Goal: Browse casually: Explore the website without a specific task or goal

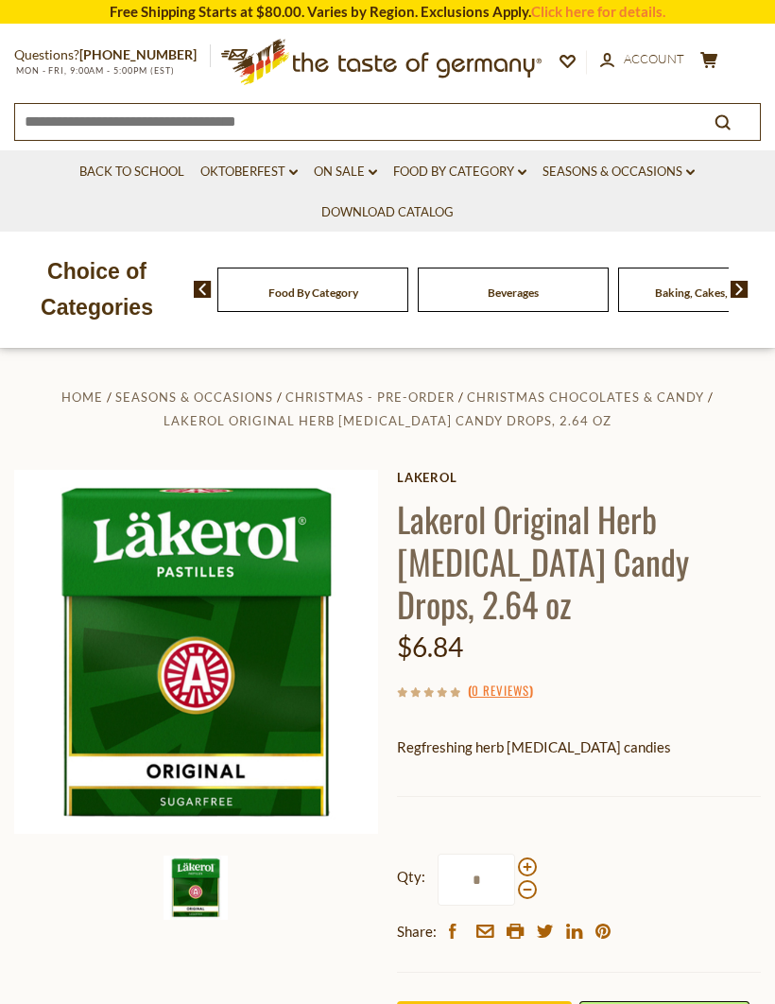
click at [92, 177] on link "Back to School" at bounding box center [131, 172] width 105 height 21
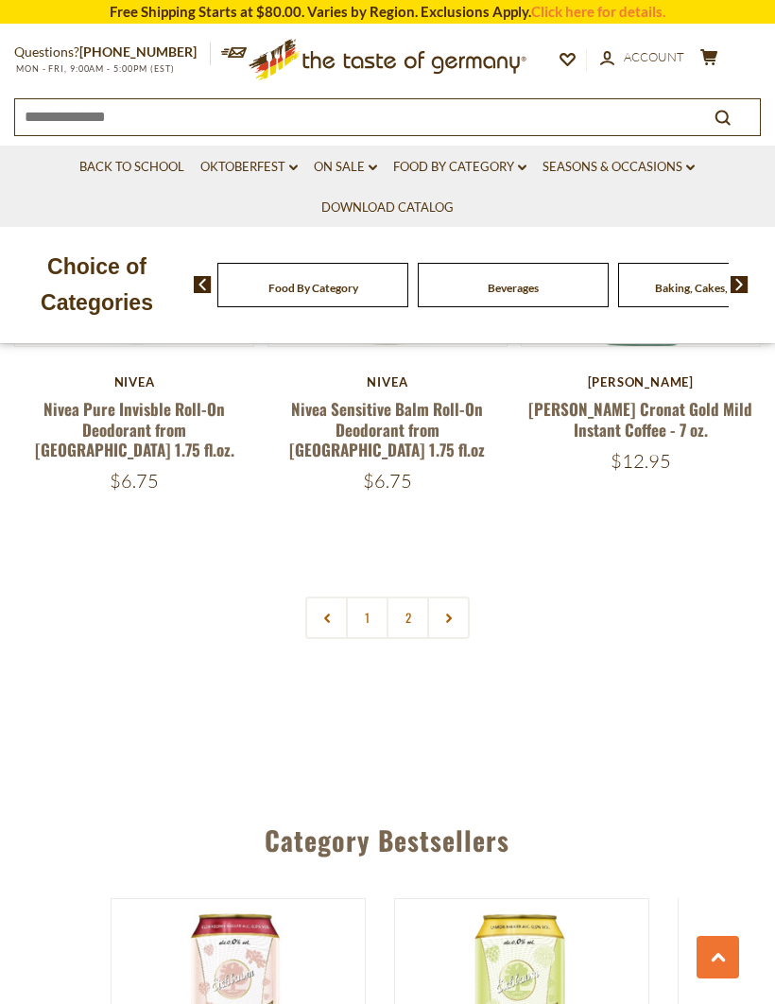
scroll to position [5383, 0]
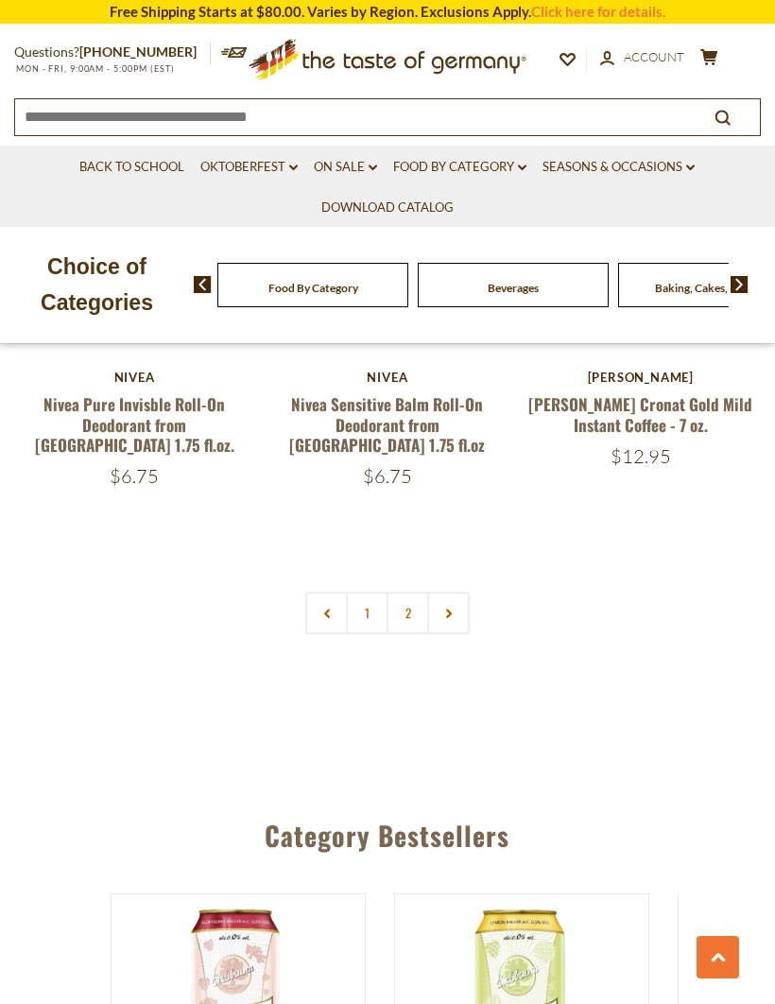
click at [403, 592] on link "2" at bounding box center [408, 613] width 43 height 43
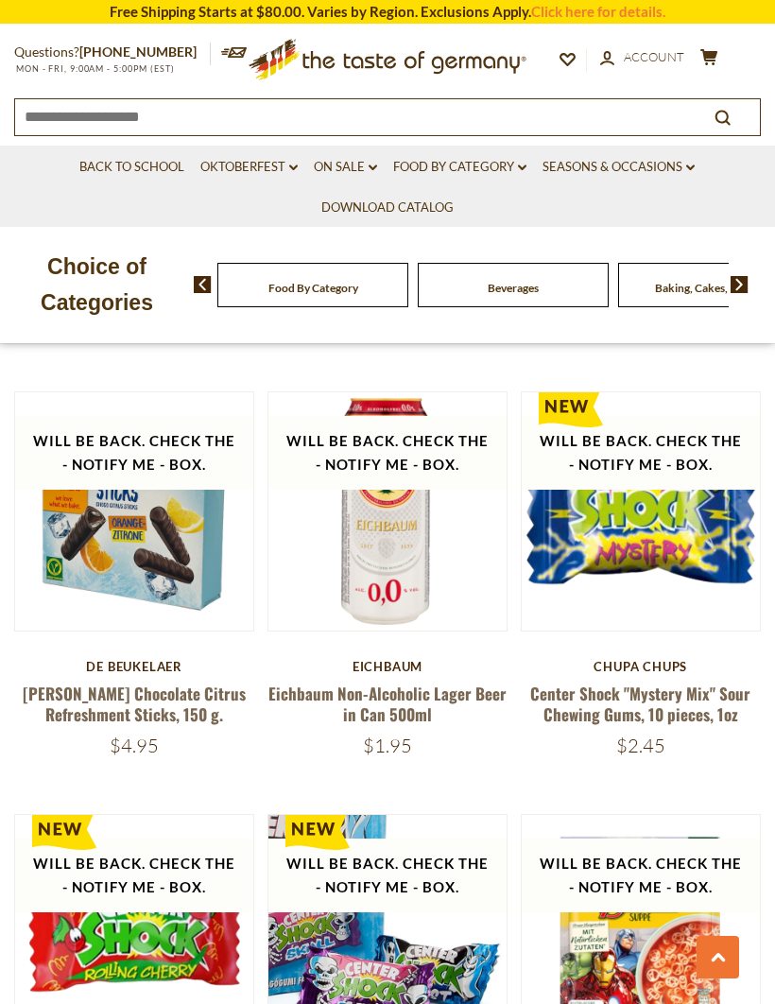
scroll to position [2540, 0]
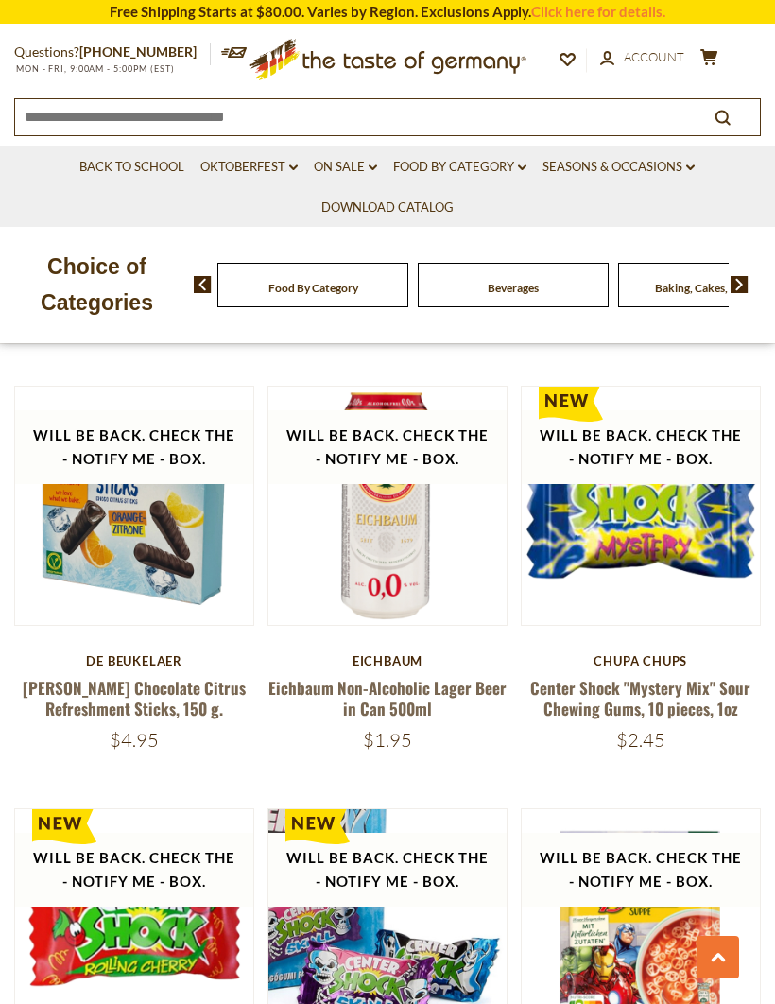
click at [710, 569] on img at bounding box center [641, 506] width 238 height 238
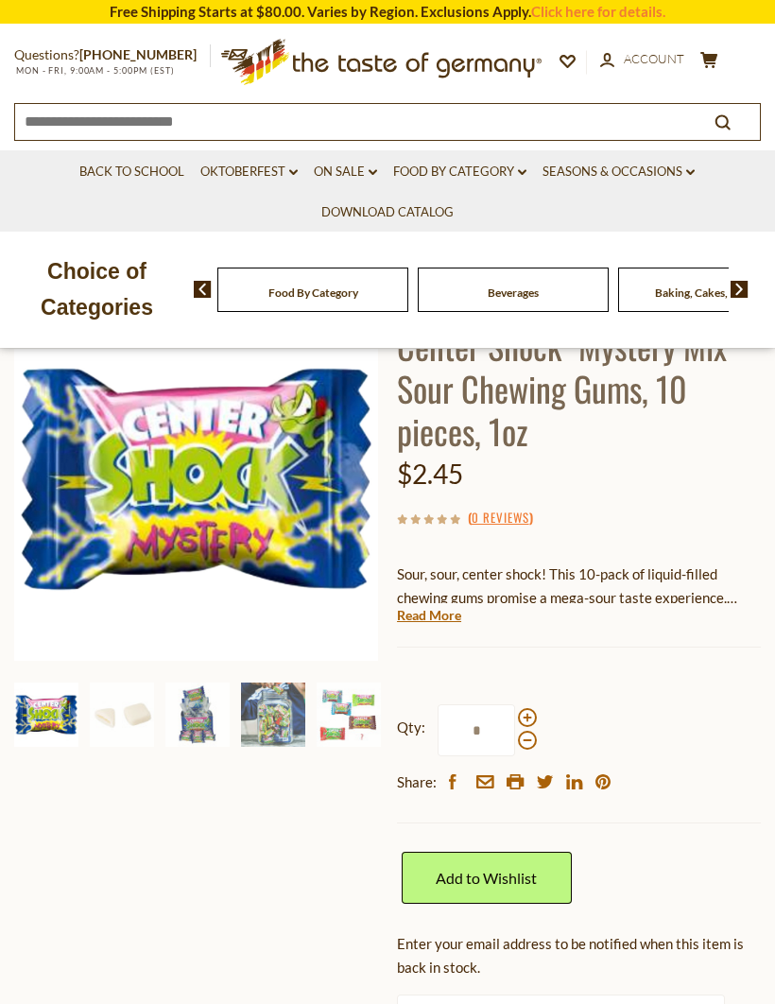
scroll to position [148, 0]
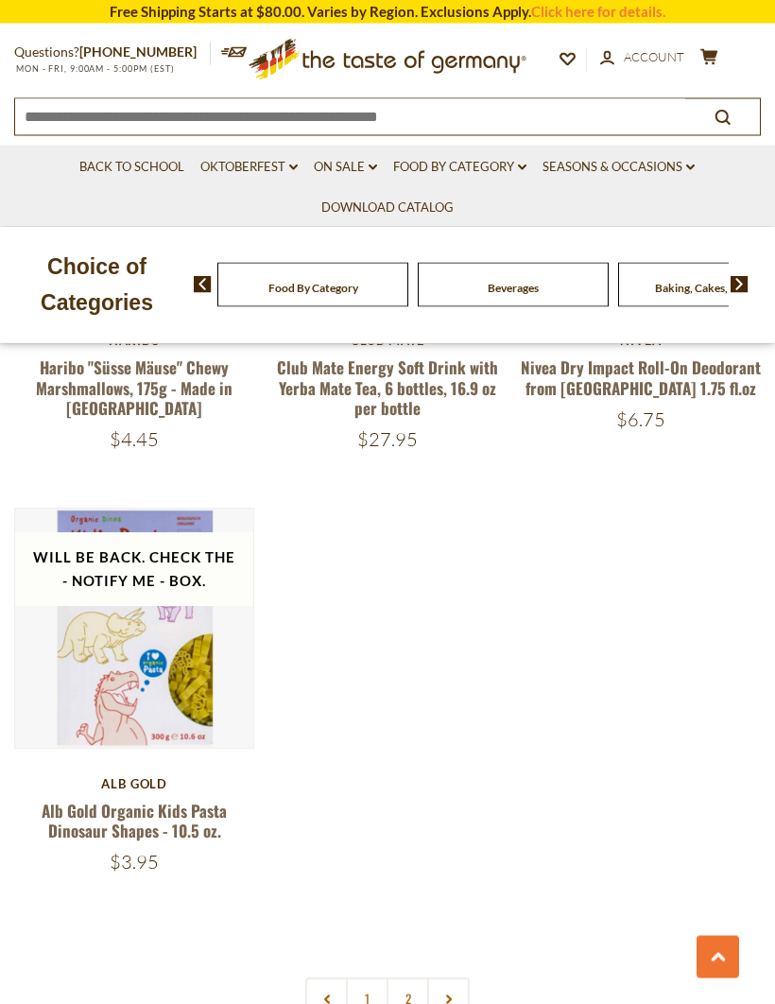
scroll to position [4995, 0]
click at [473, 167] on link "Food By Category dropdown_arrow" at bounding box center [459, 167] width 133 height 21
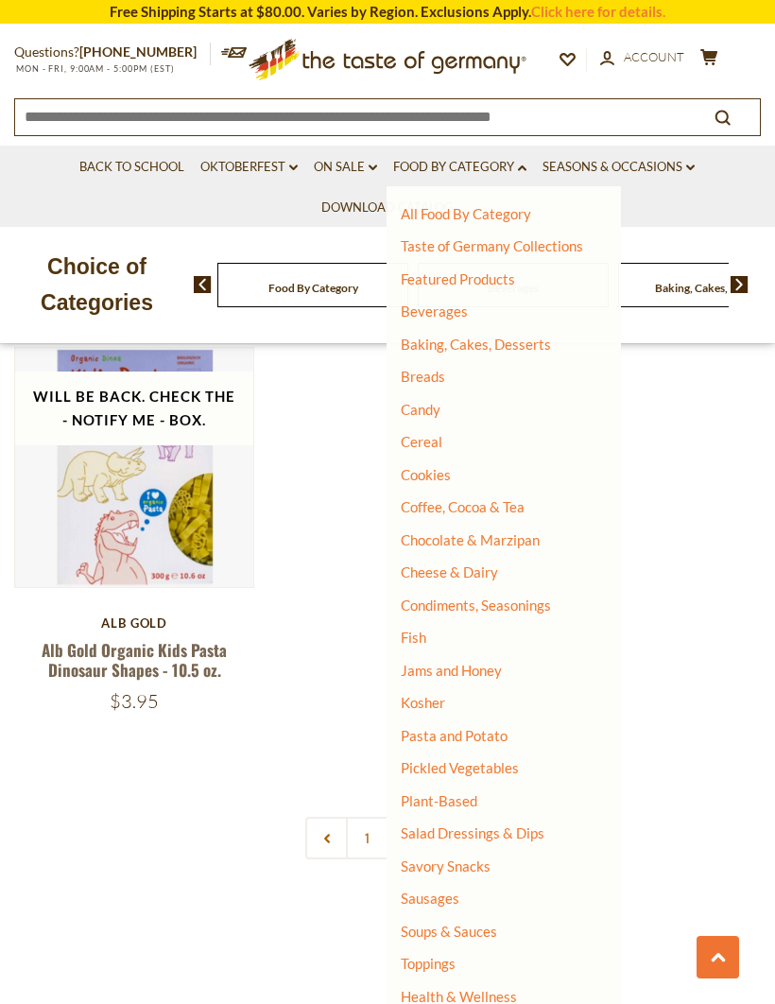
scroll to position [5157, 0]
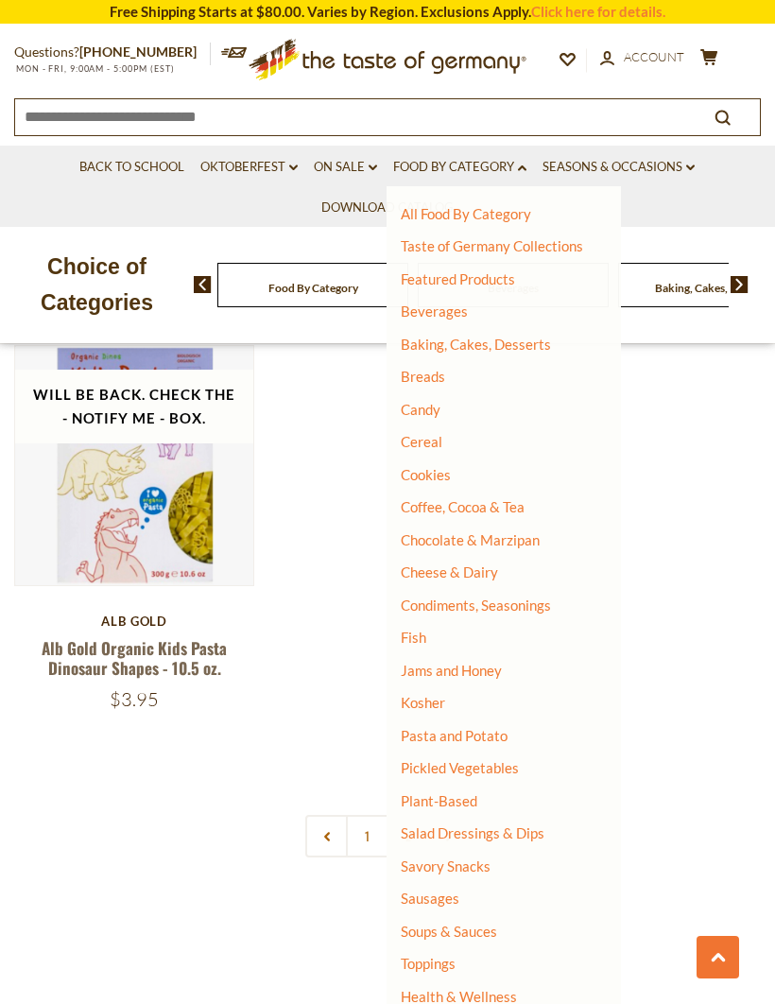
click at [491, 983] on link "Health & Wellness" at bounding box center [459, 996] width 116 height 26
click at [492, 1003] on link "All Health & Wellness" at bounding box center [478, 1023] width 136 height 17
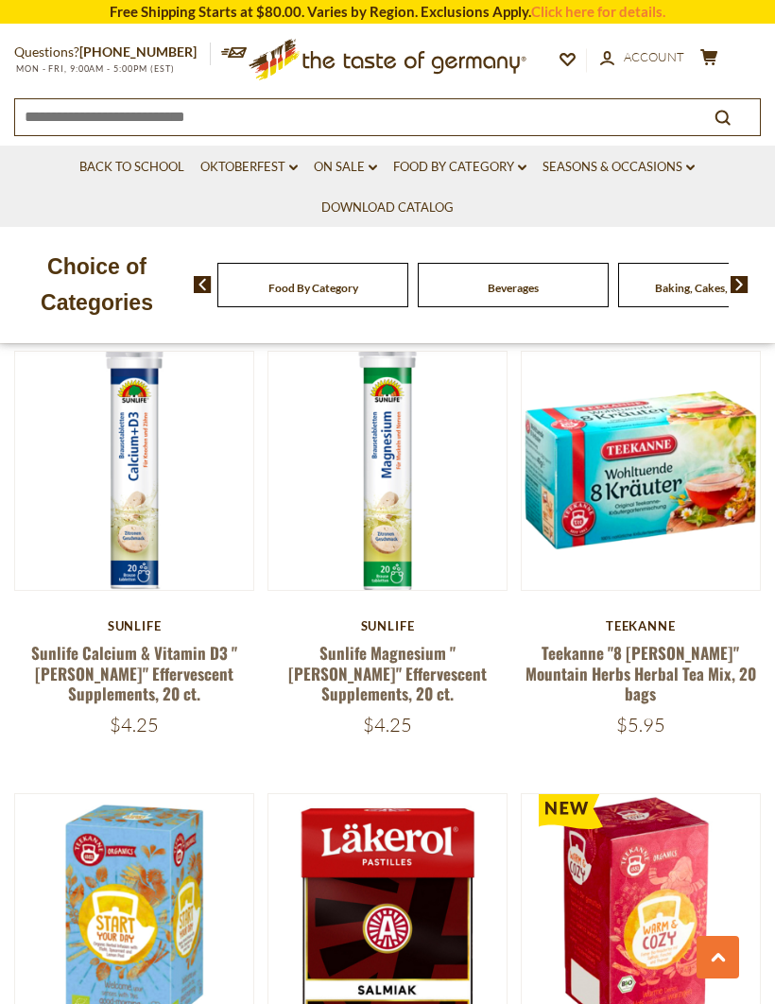
scroll to position [1661, 0]
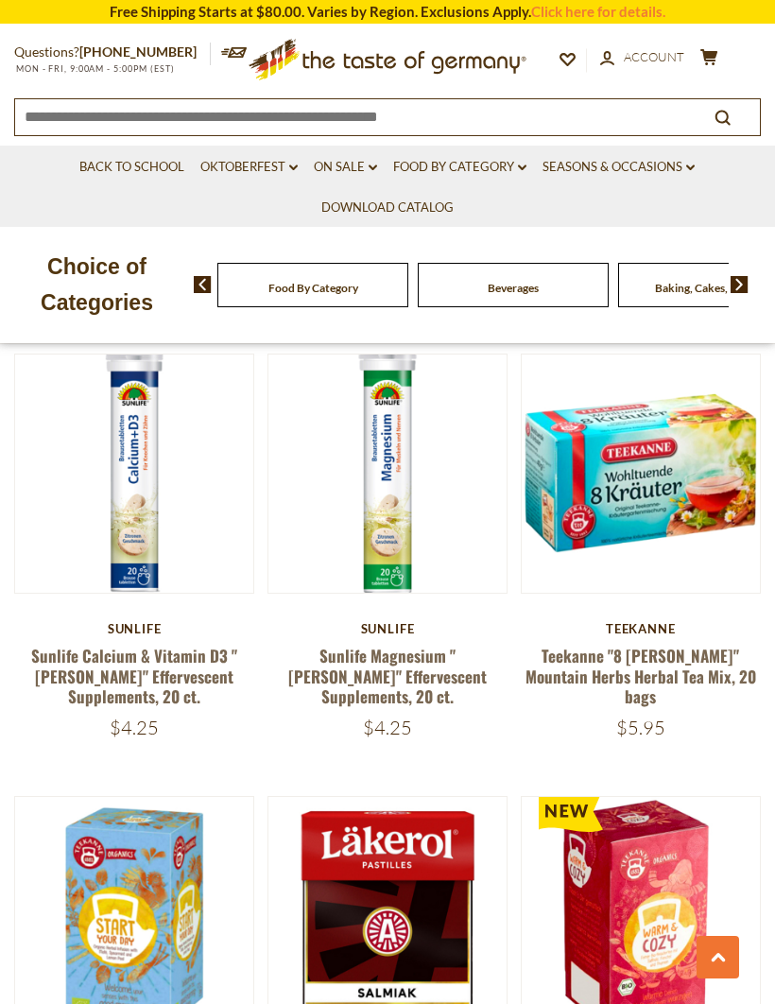
click at [676, 187] on button "Quick View" at bounding box center [641, 166] width 128 height 43
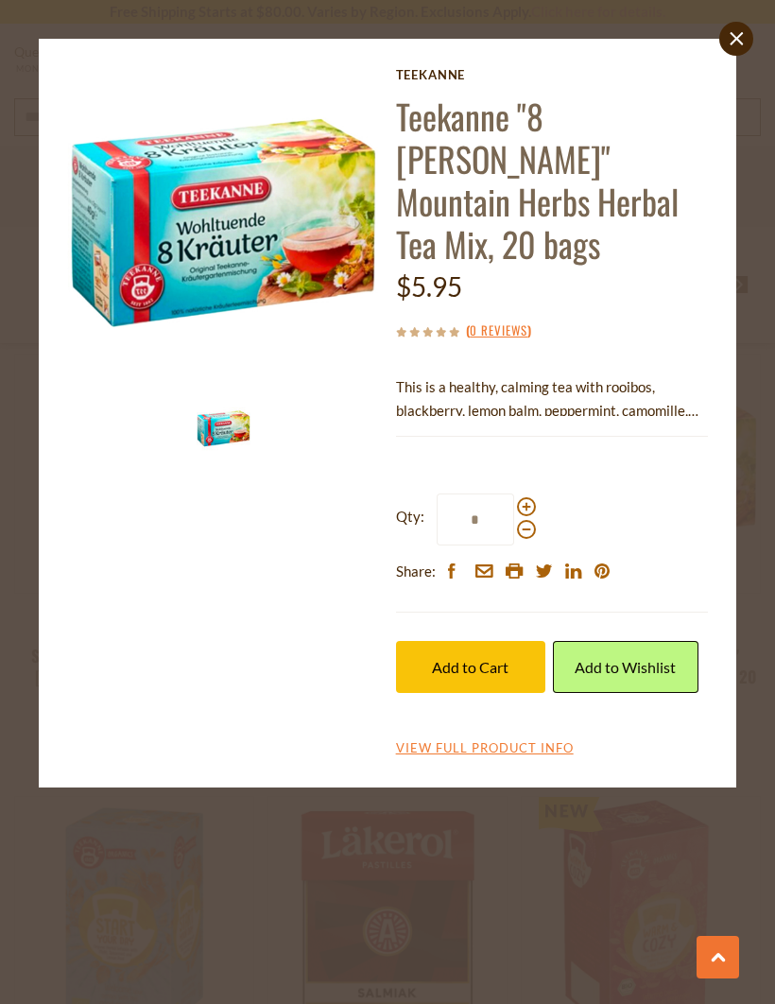
click at [730, 48] on link "close" at bounding box center [736, 39] width 34 height 34
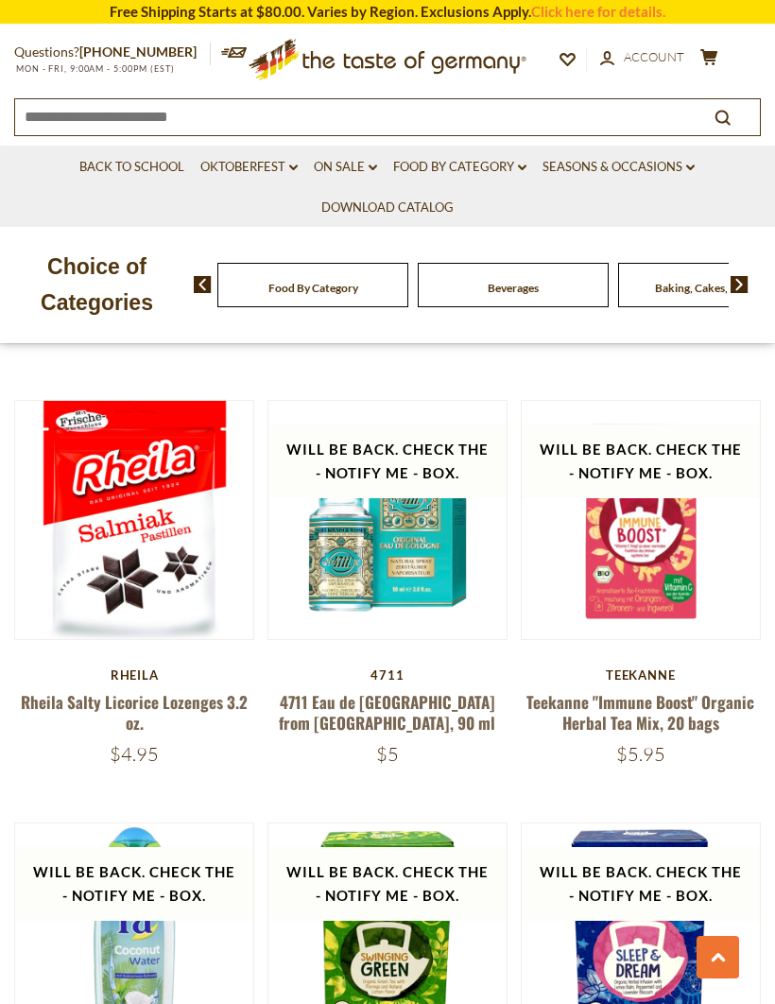
scroll to position [4652, 0]
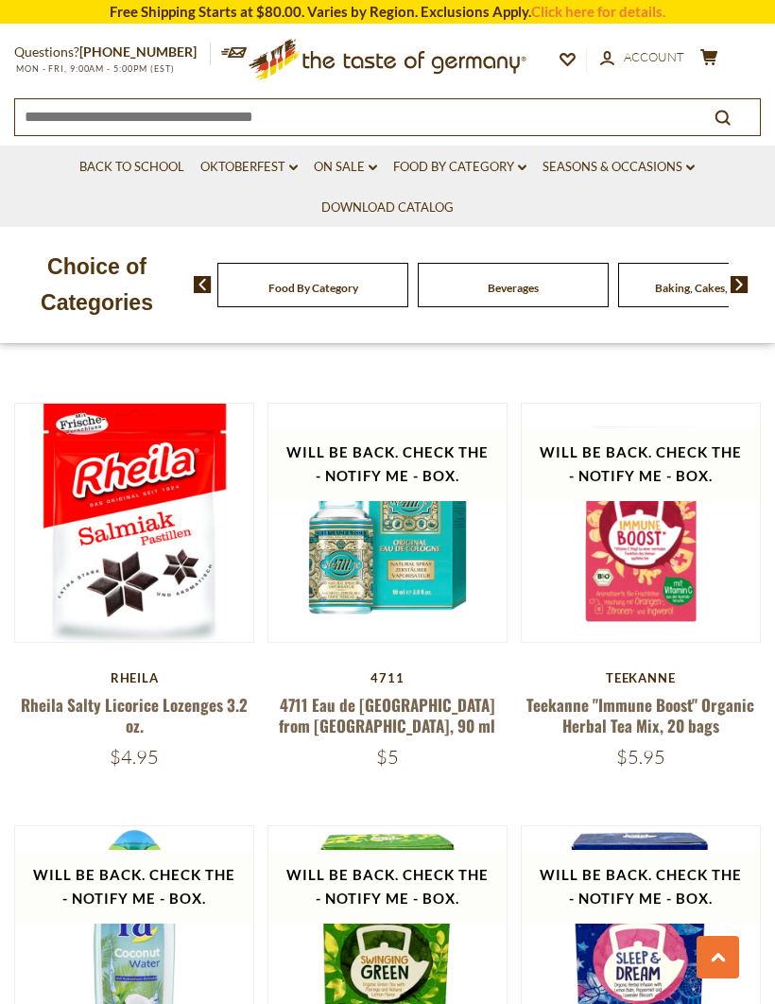
click at [661, 157] on link "Seasons & Occasions dropdown_arrow" at bounding box center [619, 167] width 152 height 21
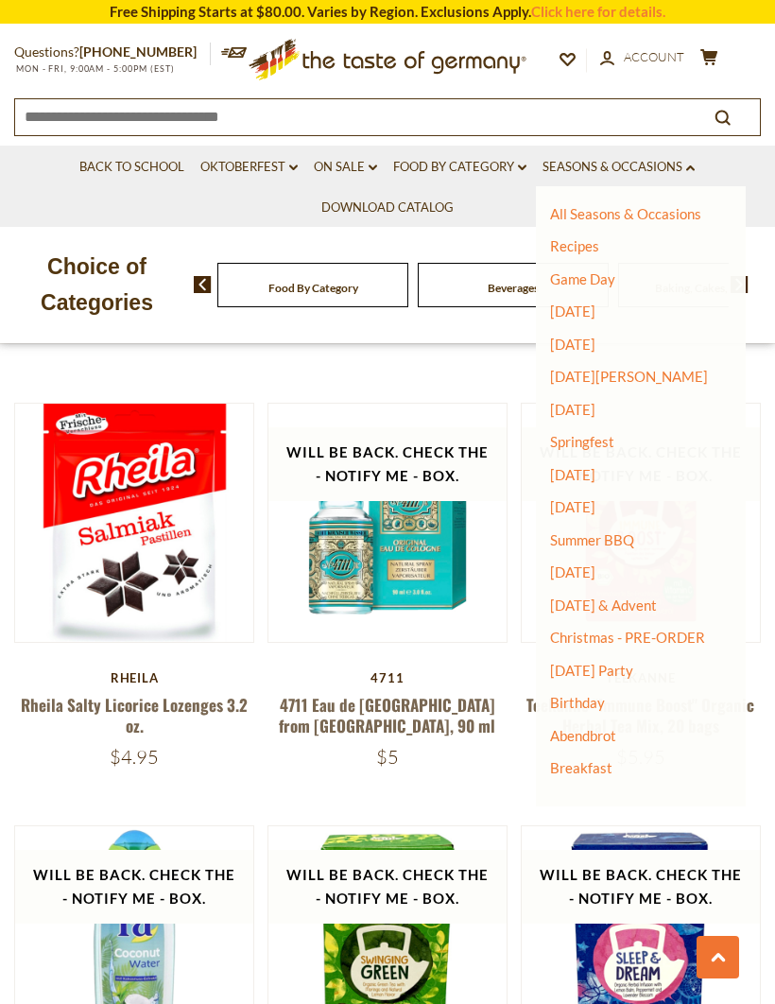
click at [595, 759] on link "Breakfast" at bounding box center [581, 767] width 62 height 17
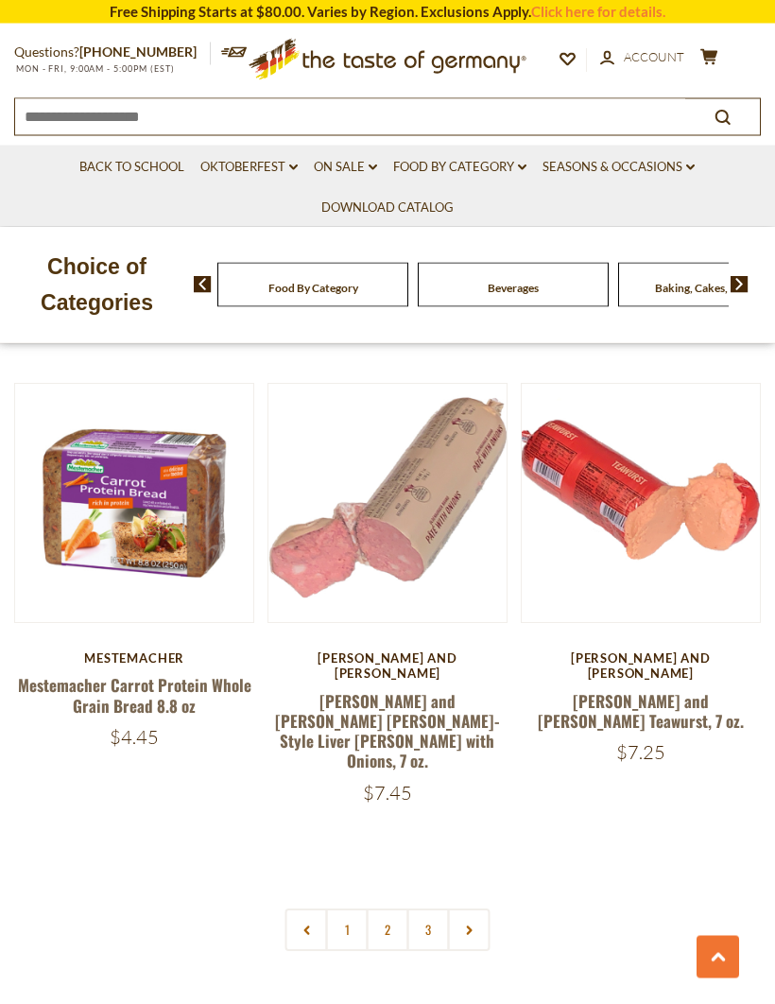
scroll to position [5228, 0]
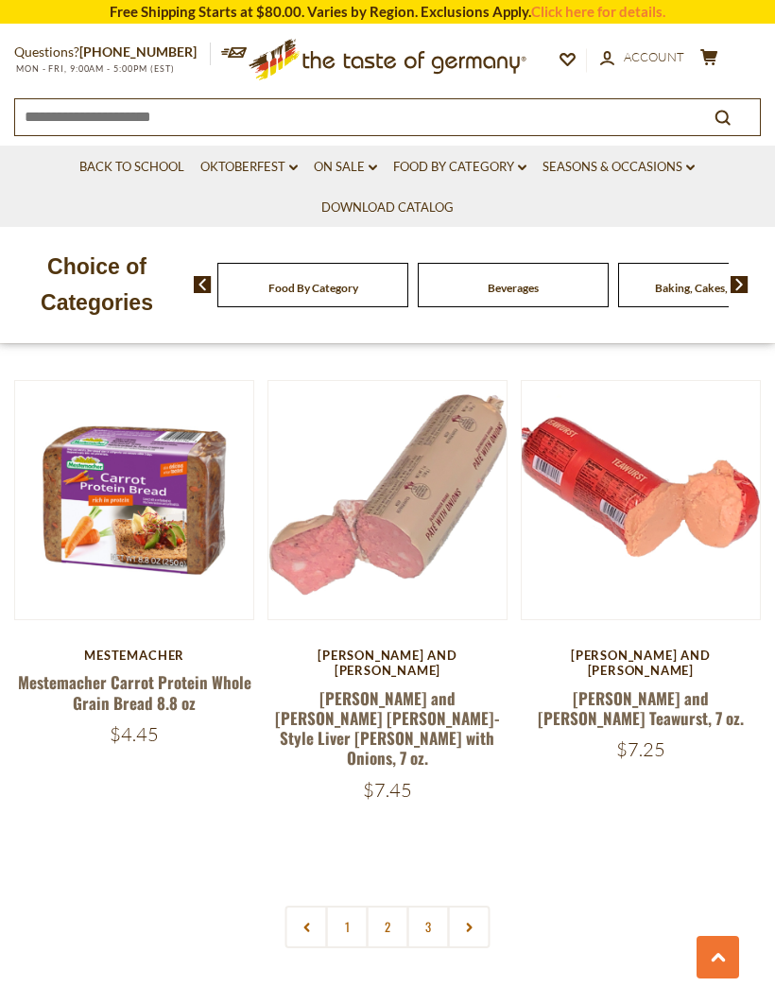
click at [397, 906] on link "2" at bounding box center [388, 927] width 43 height 43
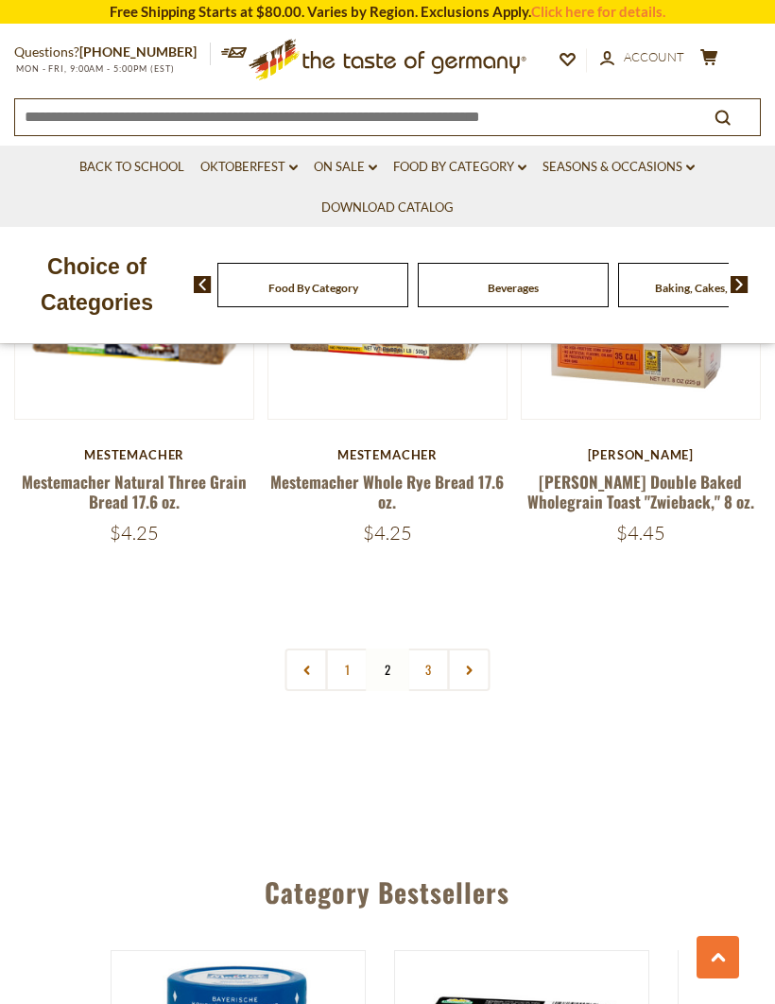
scroll to position [5319, 0]
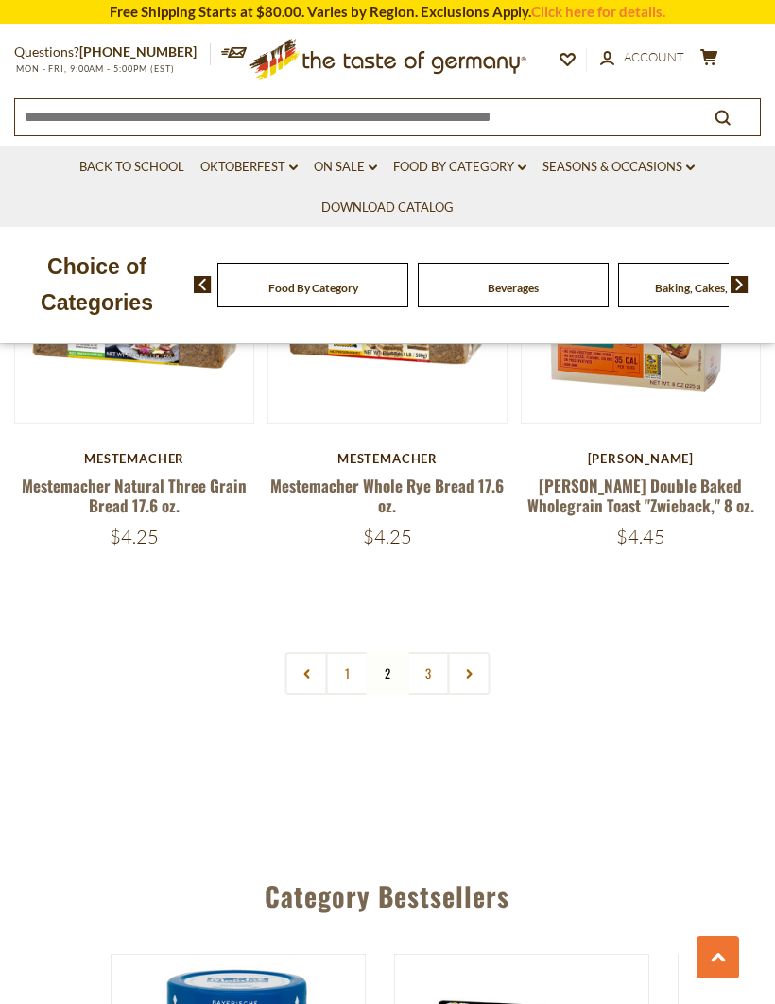
click at [425, 667] on link "3" at bounding box center [428, 673] width 43 height 43
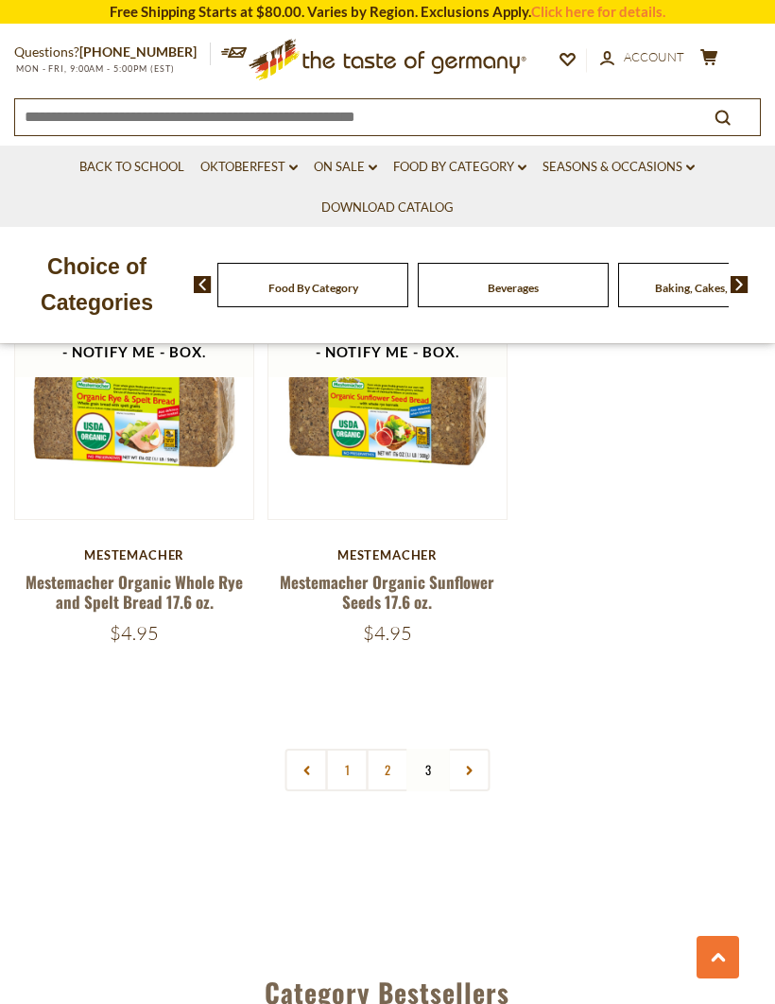
scroll to position [3490, 0]
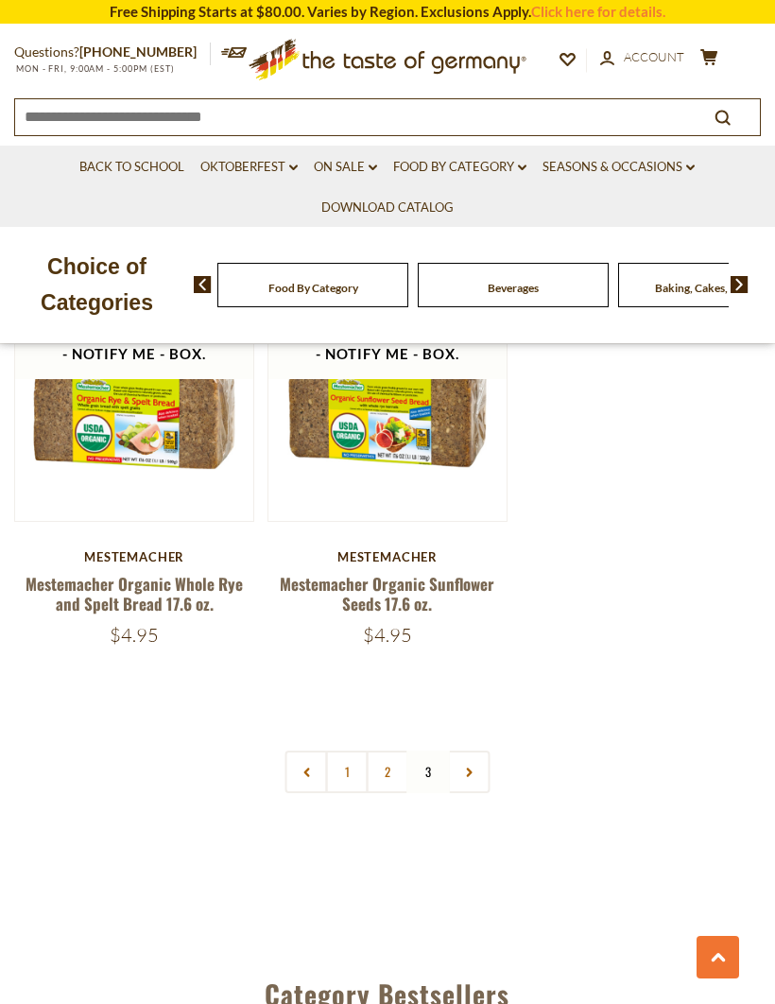
click at [505, 167] on link "Food By Category dropdown_arrow" at bounding box center [459, 167] width 133 height 21
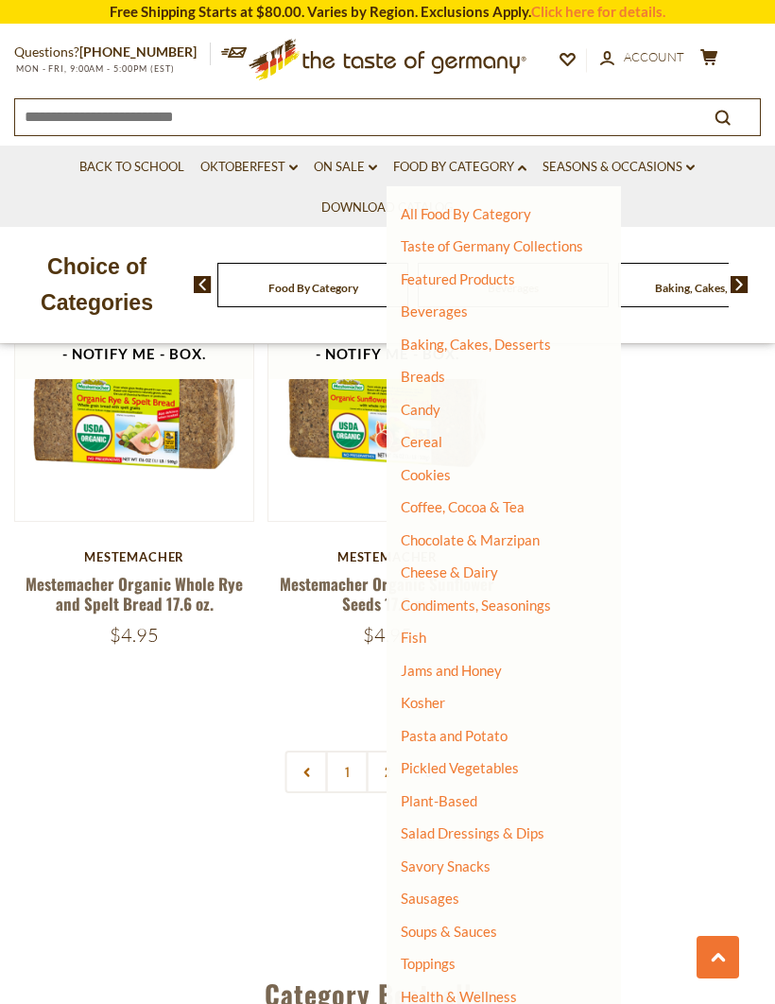
click at [524, 541] on link "Chocolate & Marzipan" at bounding box center [470, 539] width 139 height 17
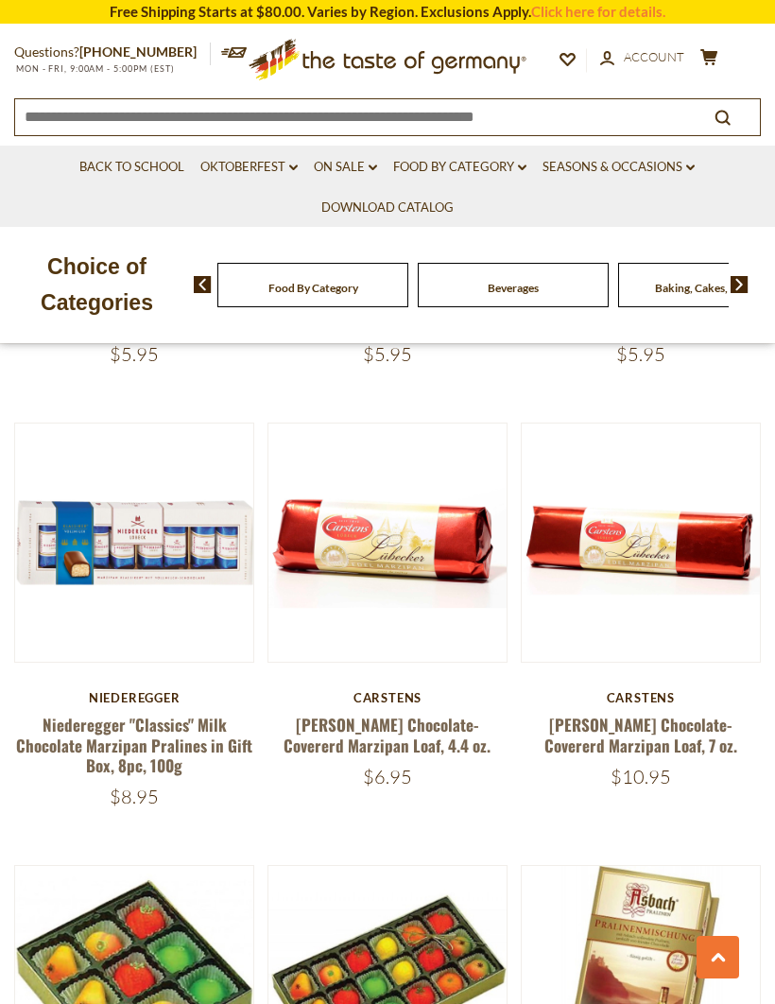
scroll to position [4708, 0]
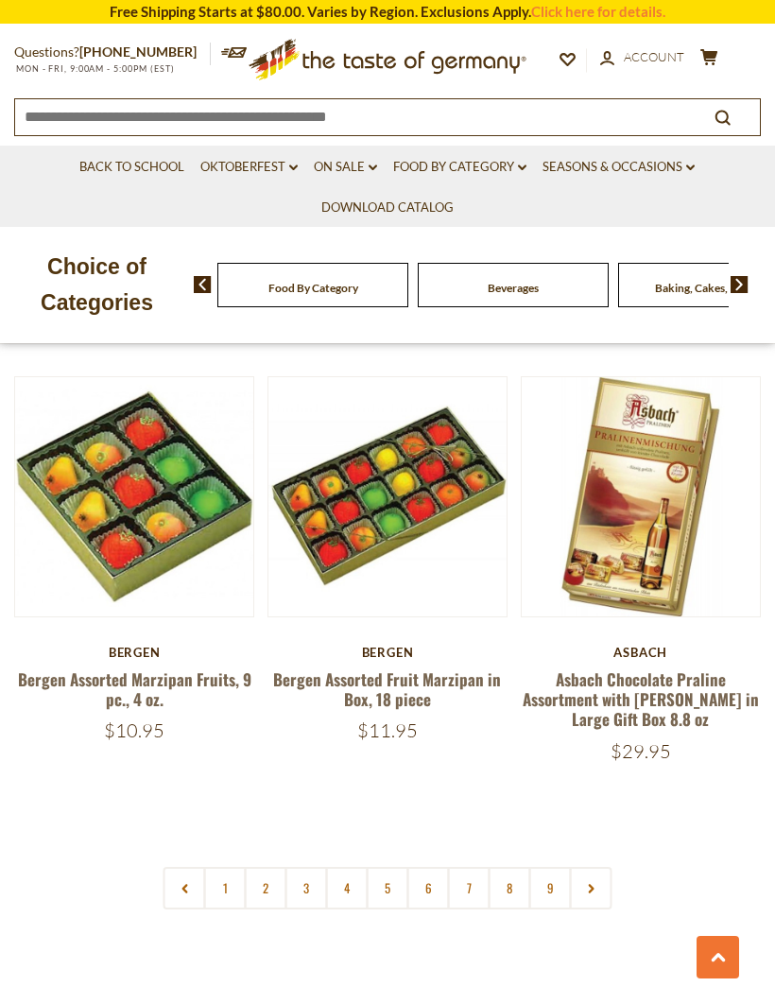
click at [266, 867] on link "2" at bounding box center [266, 888] width 43 height 43
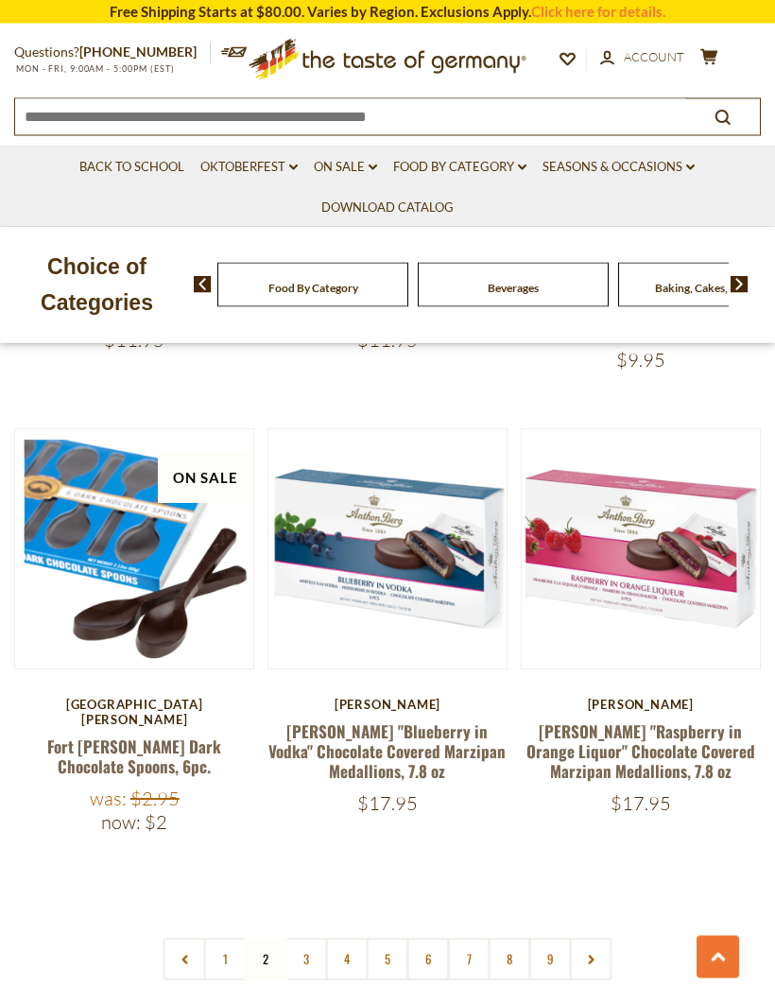
scroll to position [5177, 0]
click at [316, 938] on link "3" at bounding box center [307, 959] width 43 height 43
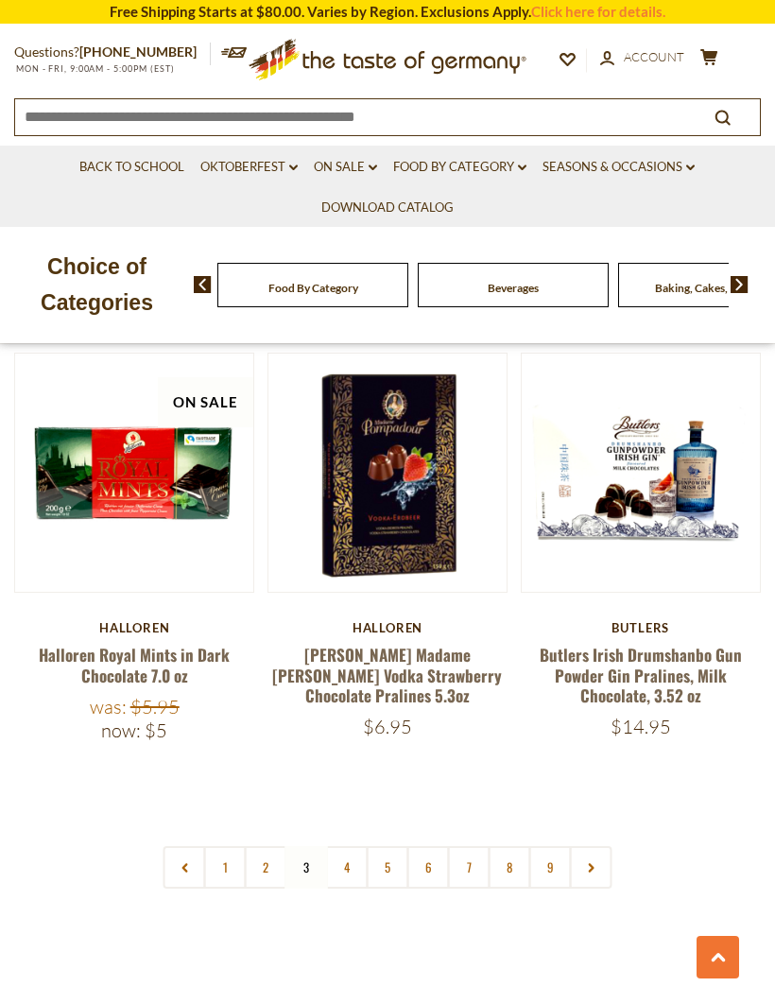
scroll to position [5291, 0]
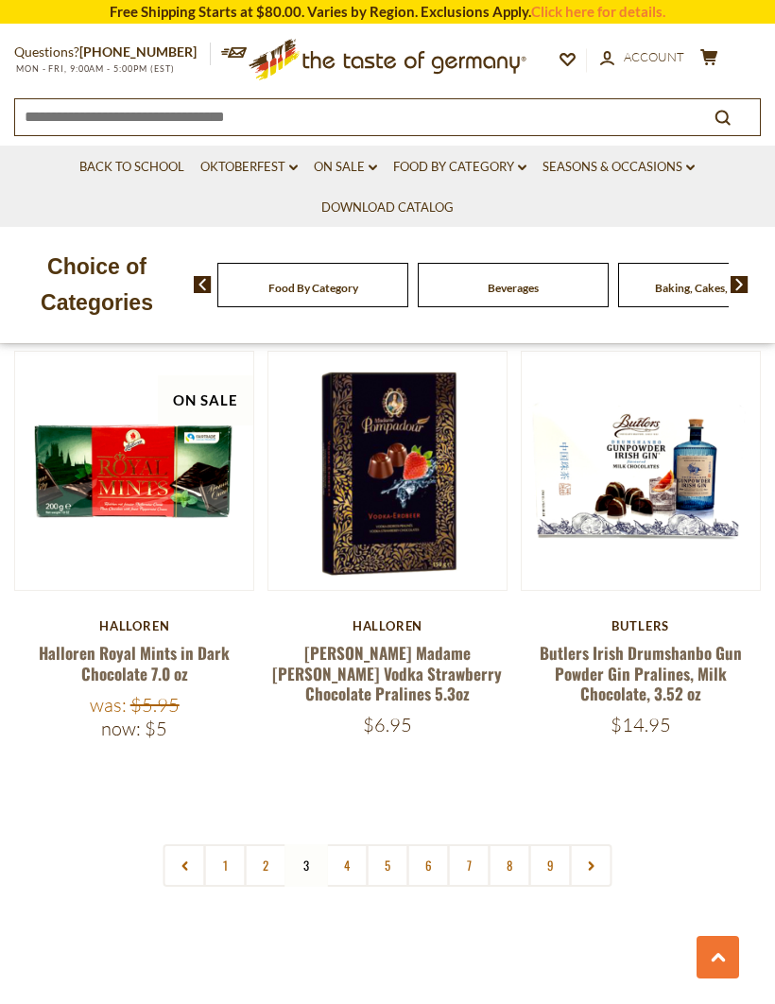
click at [277, 158] on link "Oktoberfest dropdown_arrow" at bounding box center [248, 167] width 97 height 21
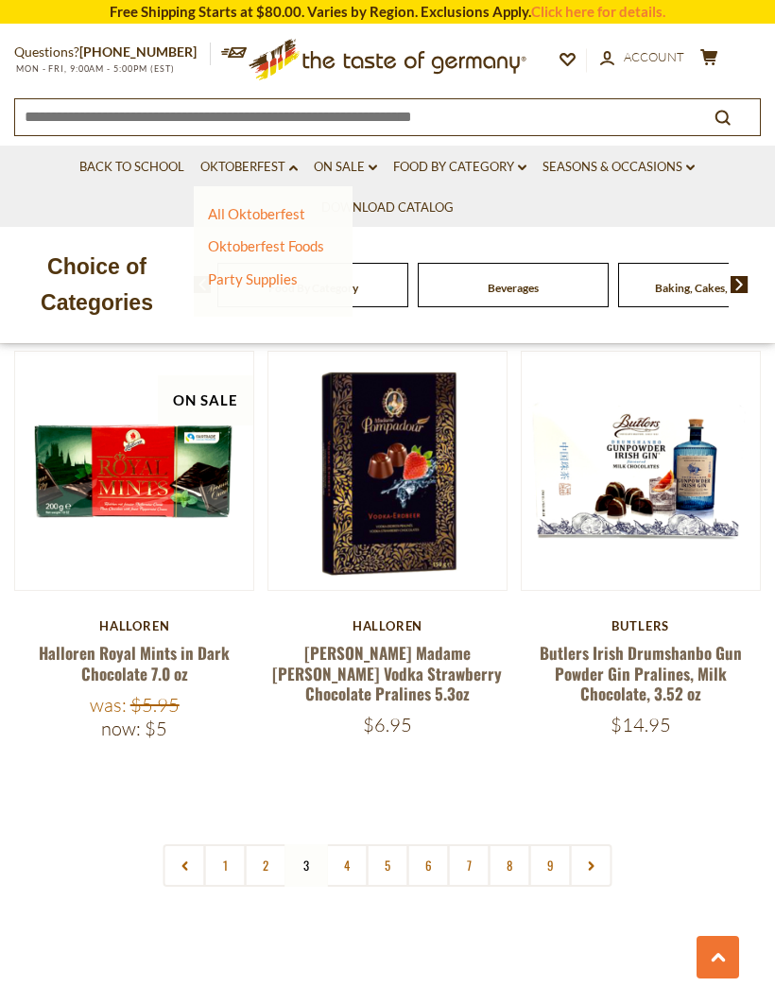
click at [281, 277] on link "Party Supplies" at bounding box center [253, 278] width 90 height 17
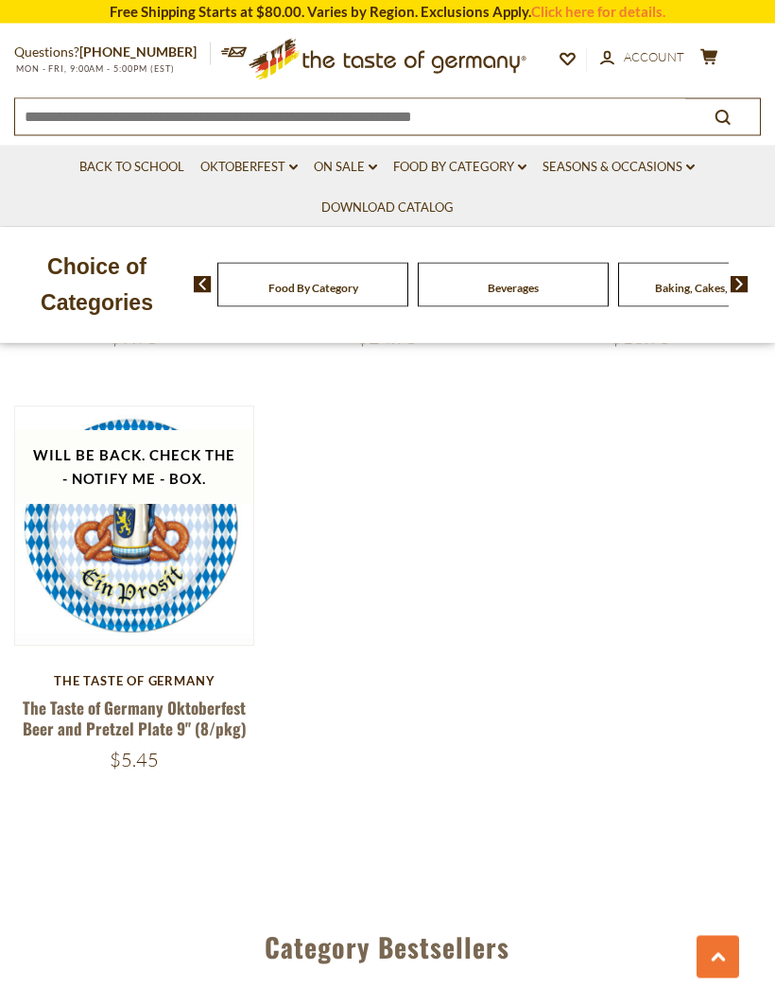
scroll to position [5019, 0]
click at [147, 170] on link "Back to School" at bounding box center [131, 167] width 105 height 21
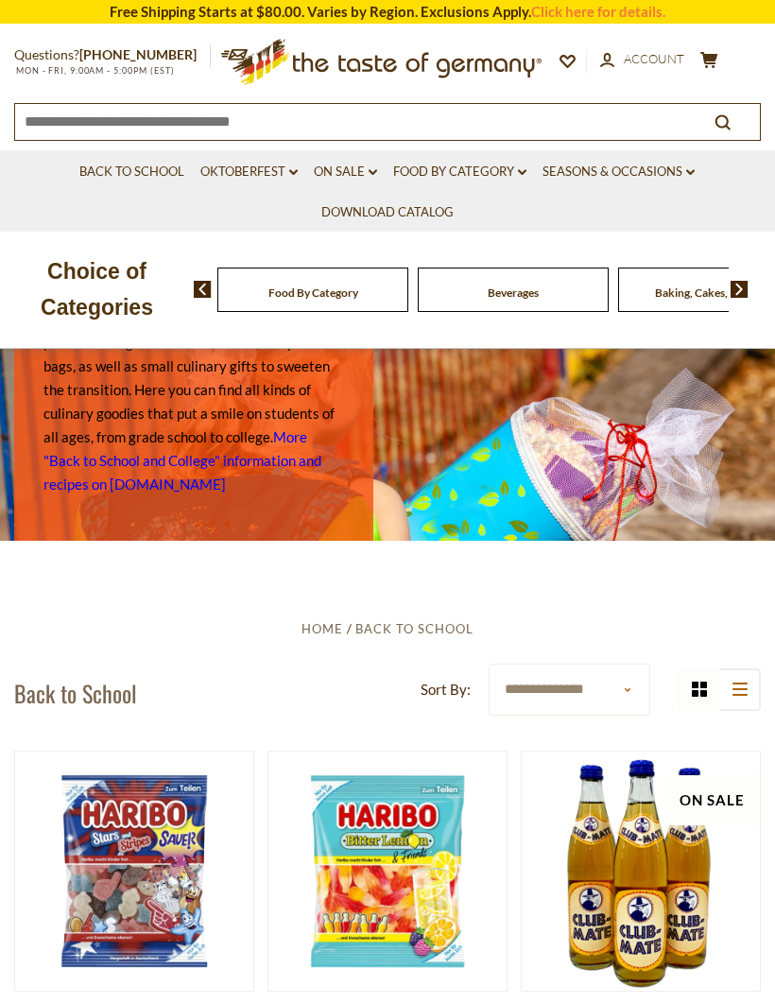
click at [369, 174] on icon "dropdown_arrow" at bounding box center [373, 172] width 9 height 7
click at [376, 214] on link "All On Sale" at bounding box center [355, 218] width 68 height 17
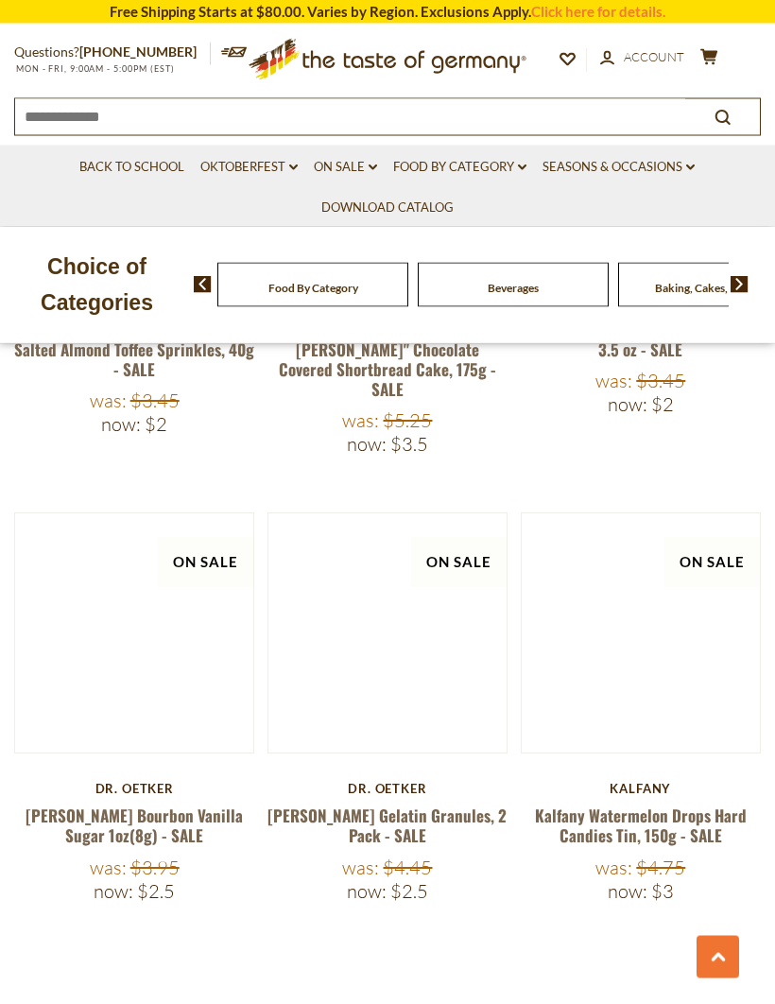
scroll to position [5269, 0]
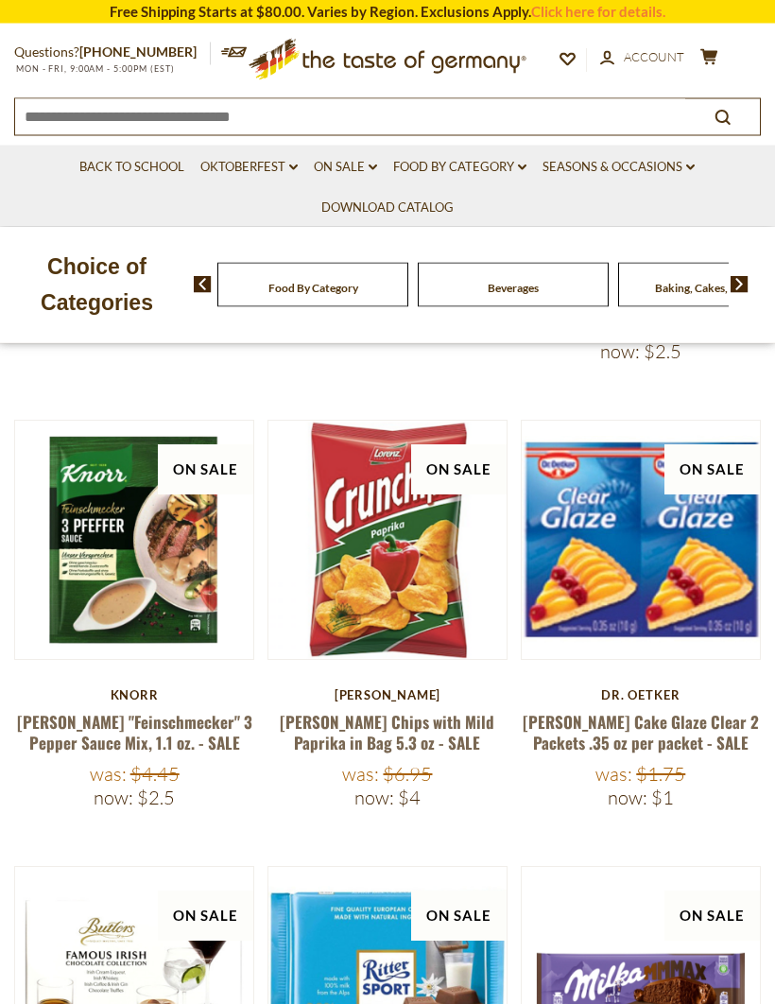
scroll to position [718, 0]
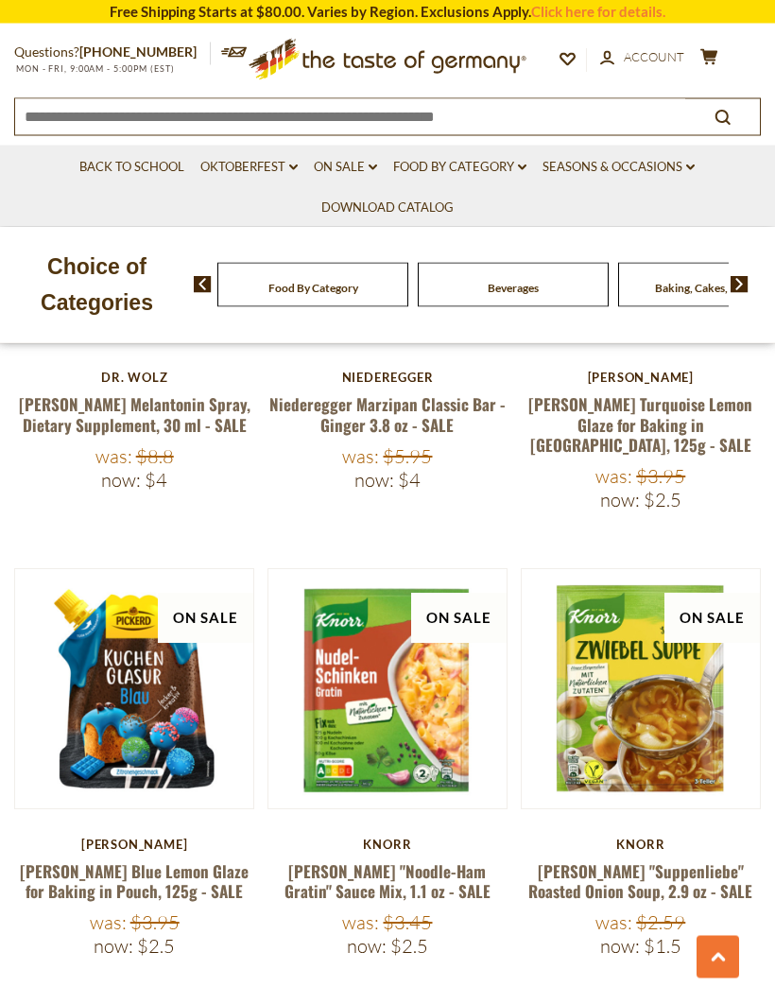
scroll to position [5193, 0]
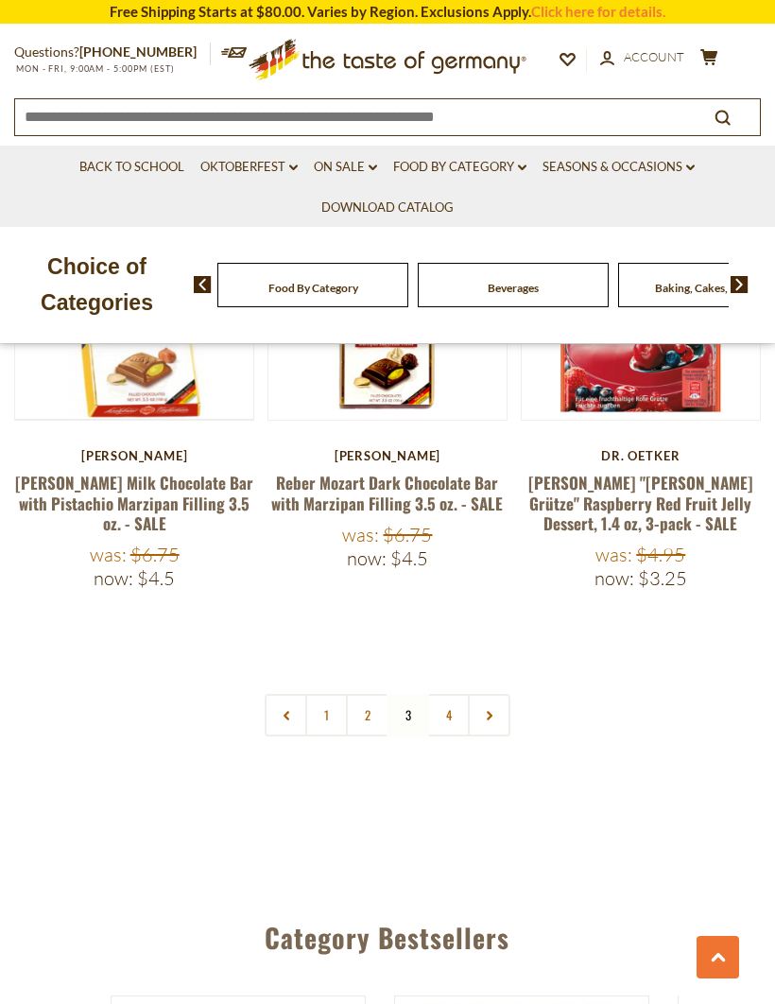
scroll to position [5648, 0]
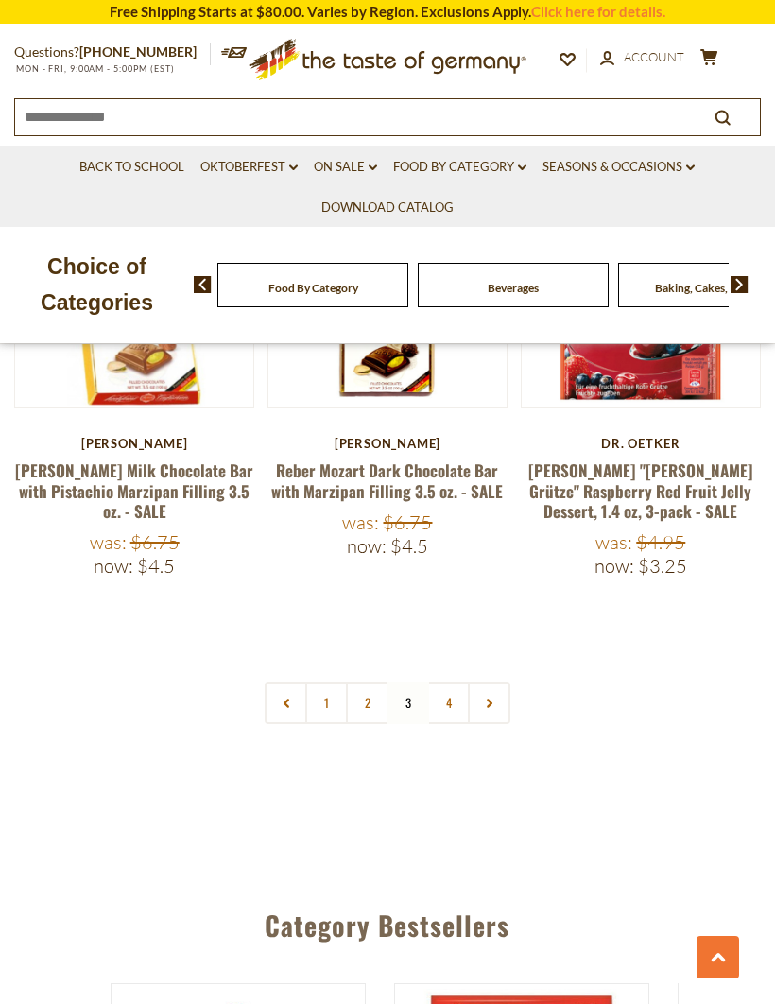
click at [449, 682] on link "4" at bounding box center [448, 703] width 43 height 43
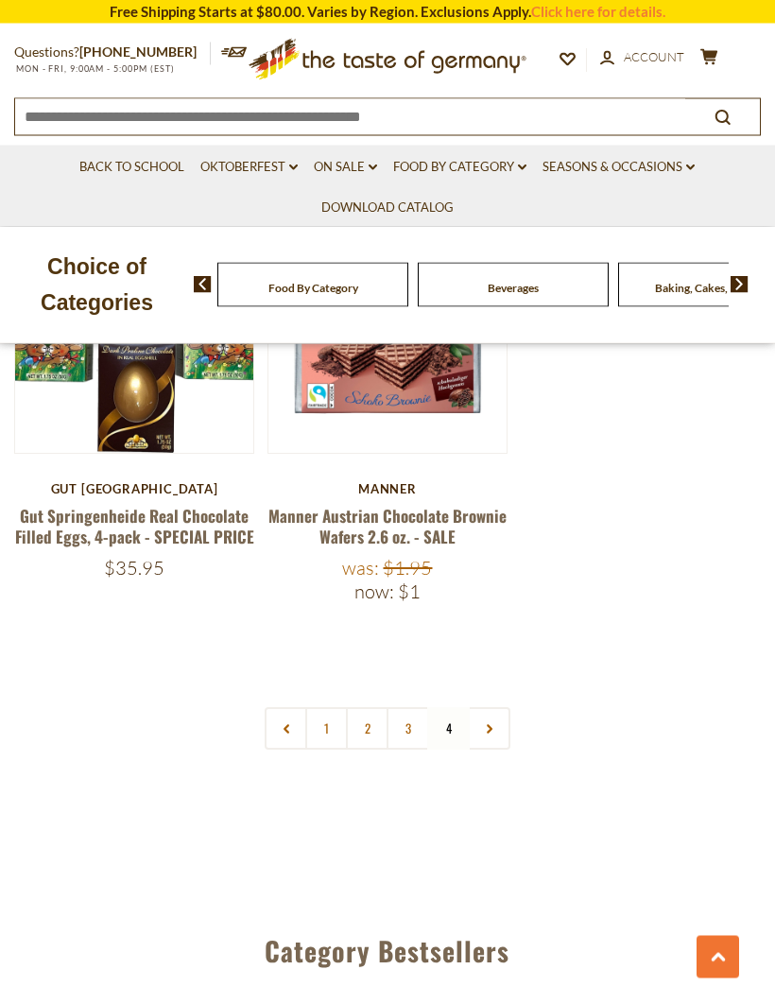
scroll to position [5072, 0]
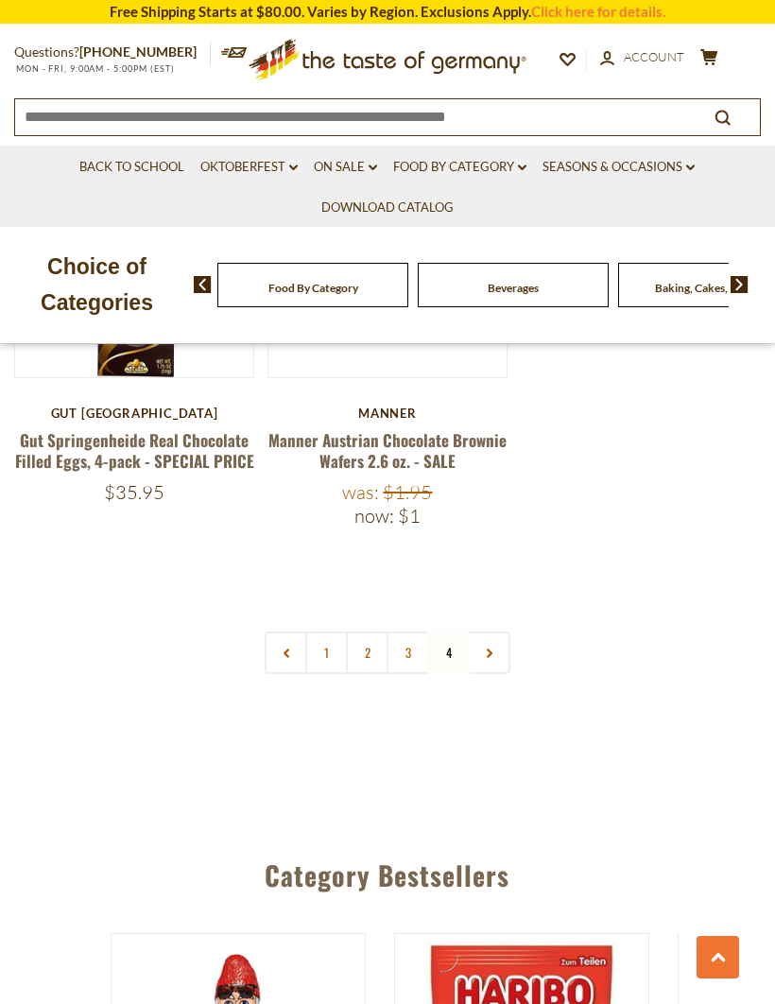
click at [488, 649] on icon at bounding box center [489, 653] width 11 height 9
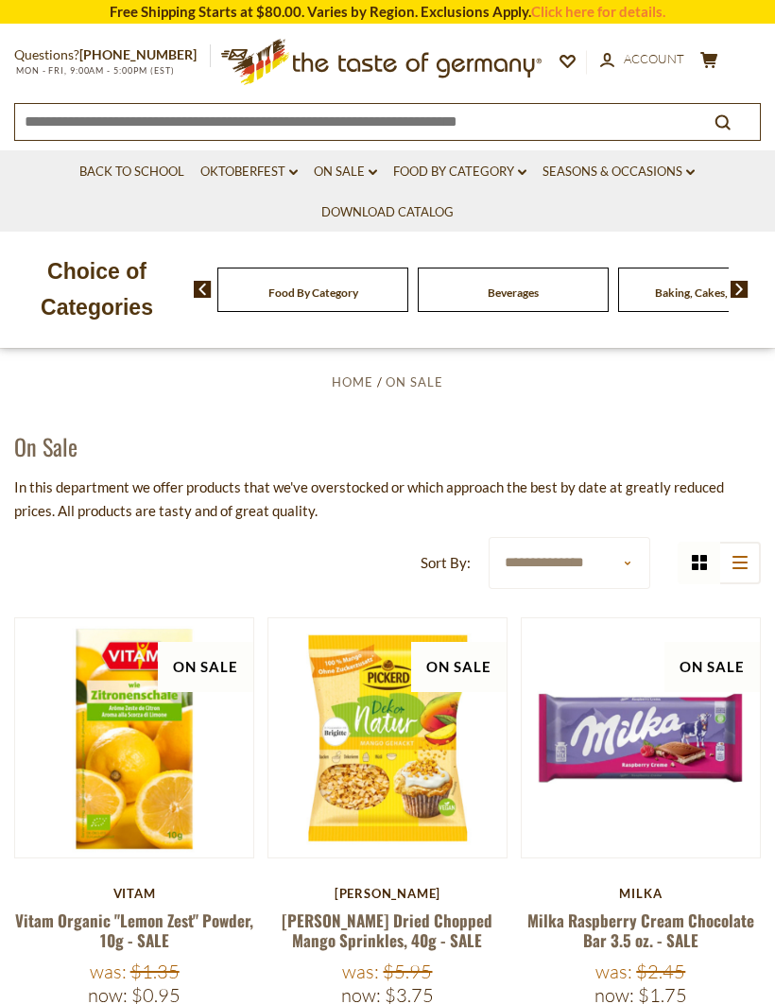
scroll to position [49, 0]
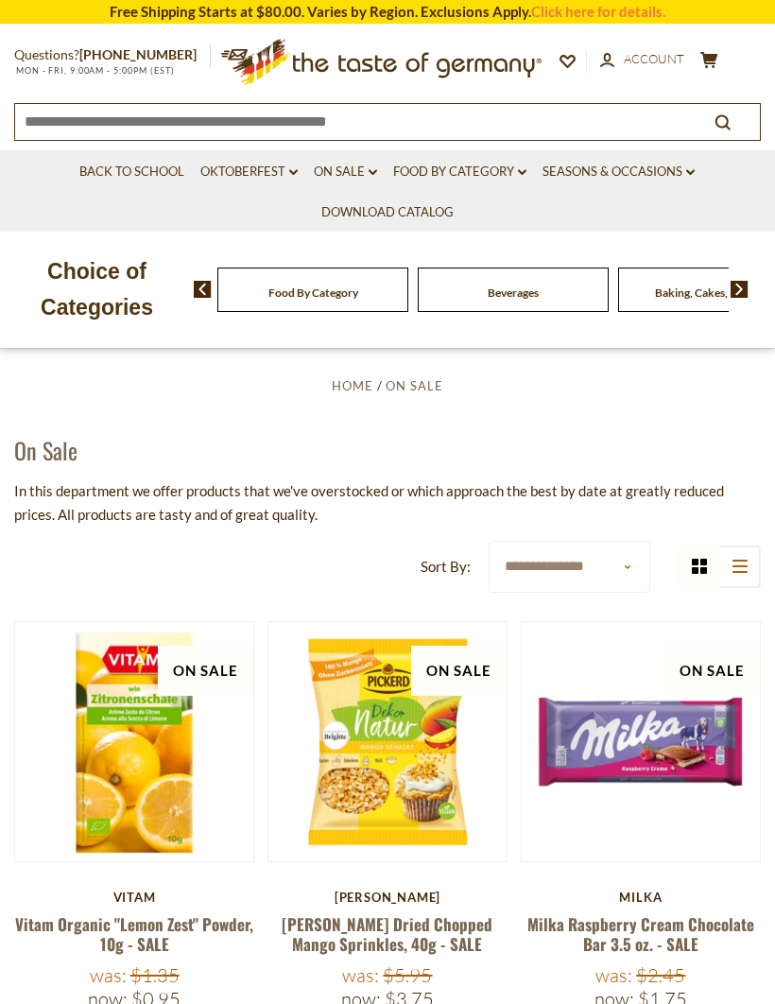
click at [513, 167] on link "Food By Category dropdown_arrow" at bounding box center [459, 172] width 133 height 21
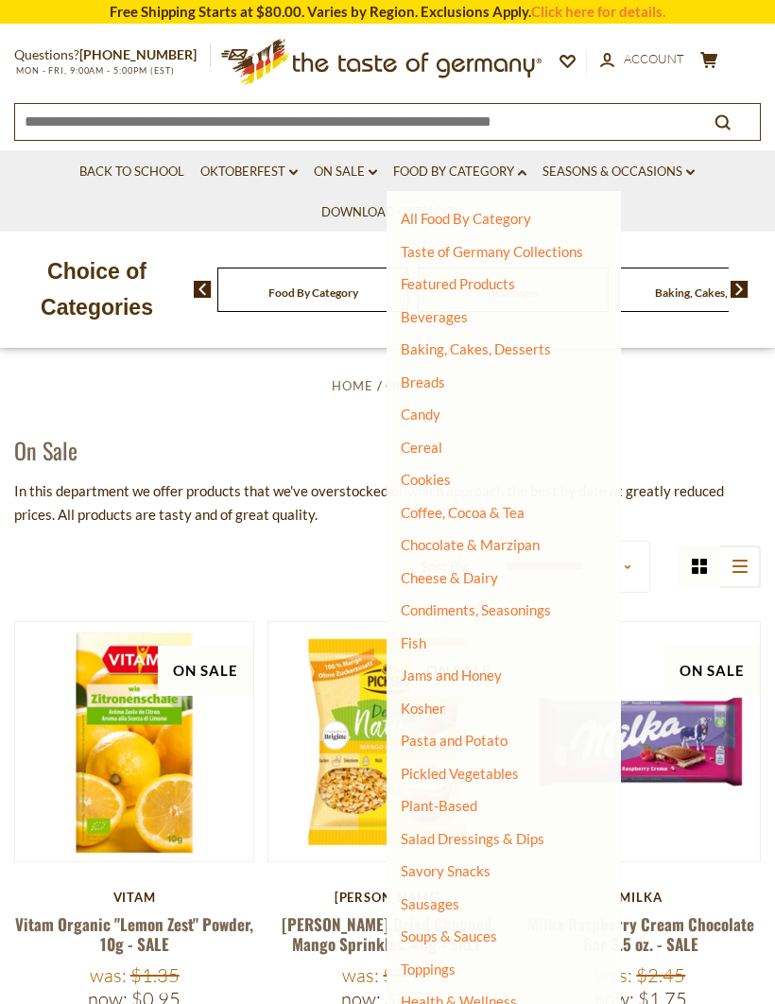
click at [429, 414] on link "Candy" at bounding box center [421, 414] width 40 height 17
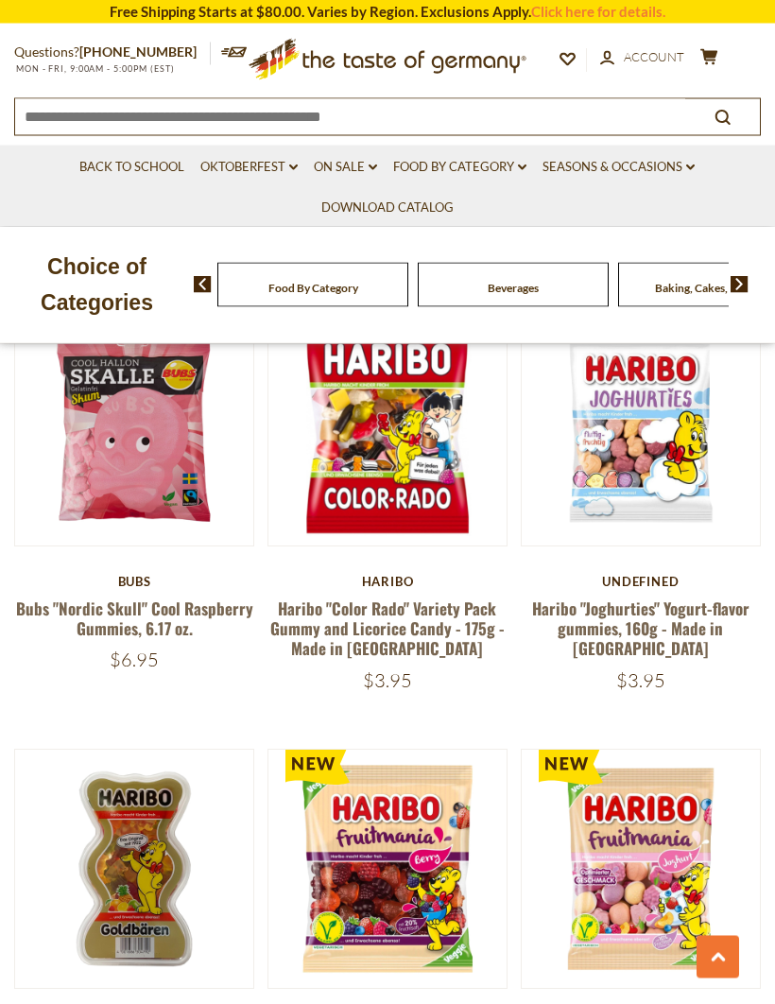
scroll to position [3146, 0]
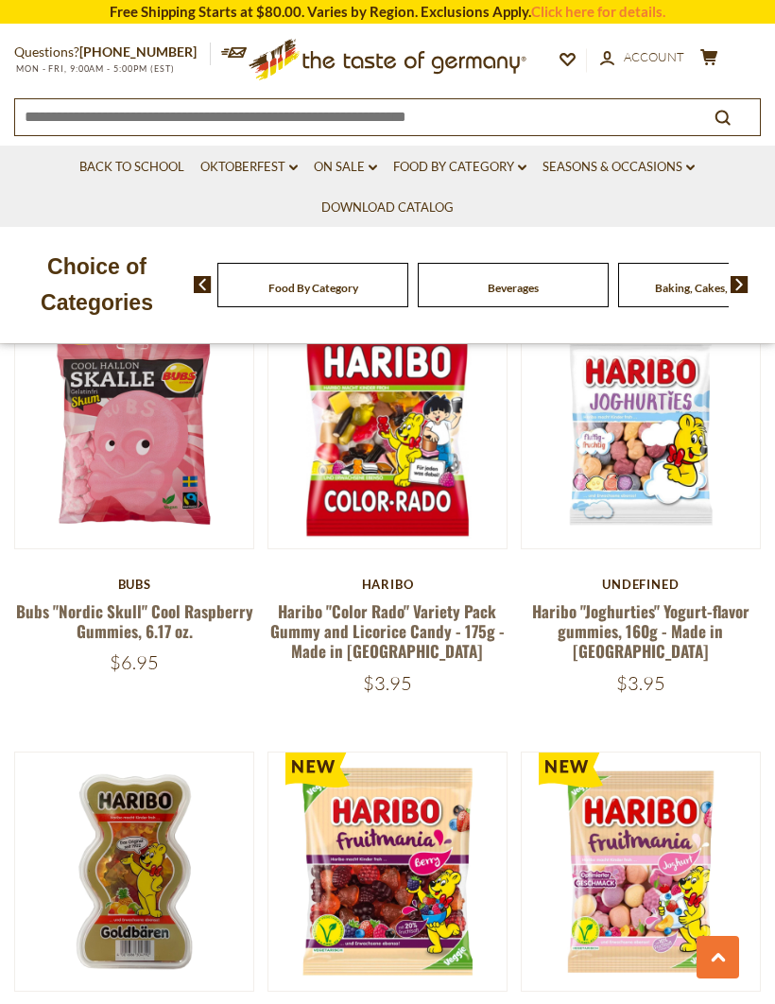
click at [650, 165] on link "Seasons & Occasions dropdown_arrow" at bounding box center [619, 167] width 152 height 21
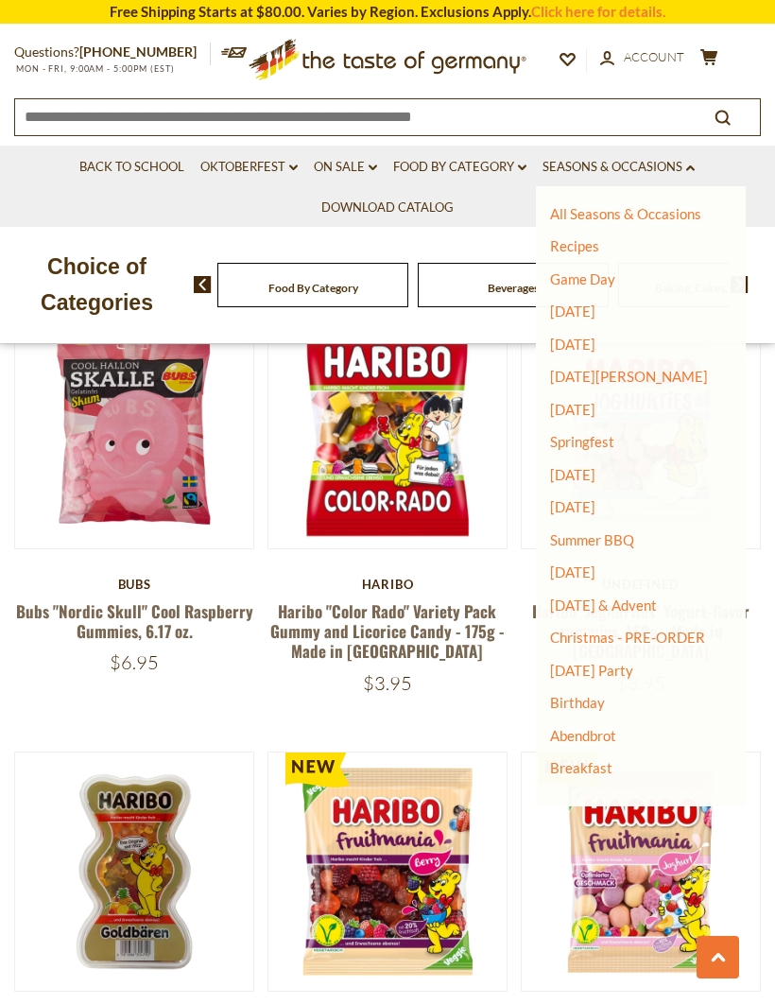
click at [596, 566] on link "[DATE]" at bounding box center [572, 571] width 45 height 17
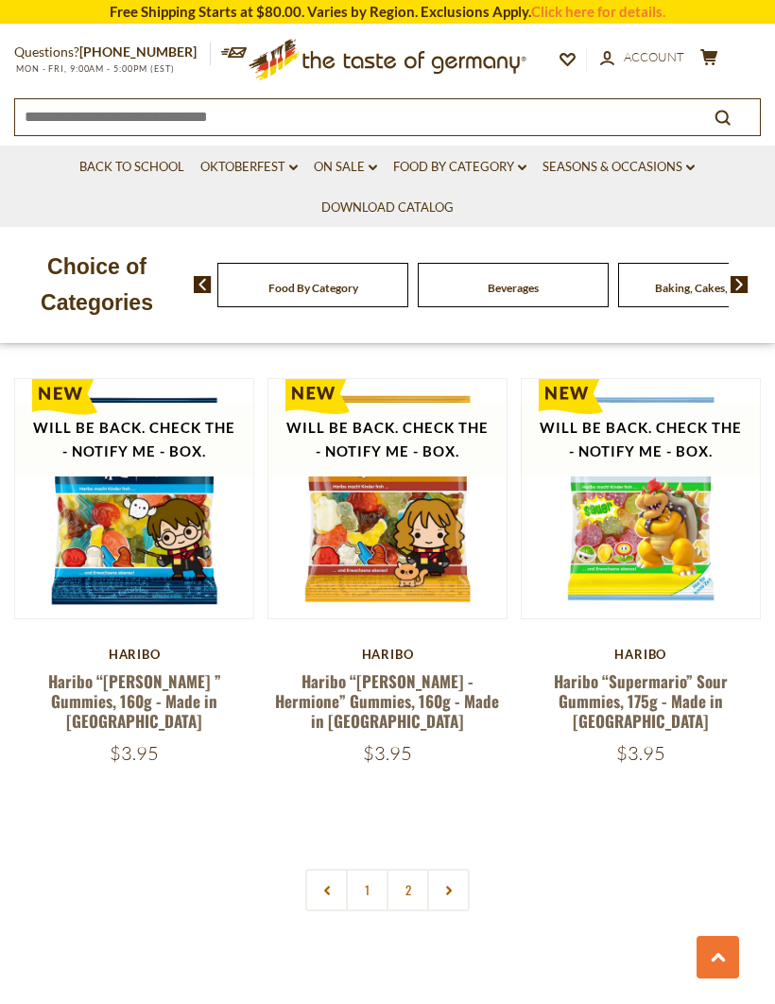
scroll to position [5154, 0]
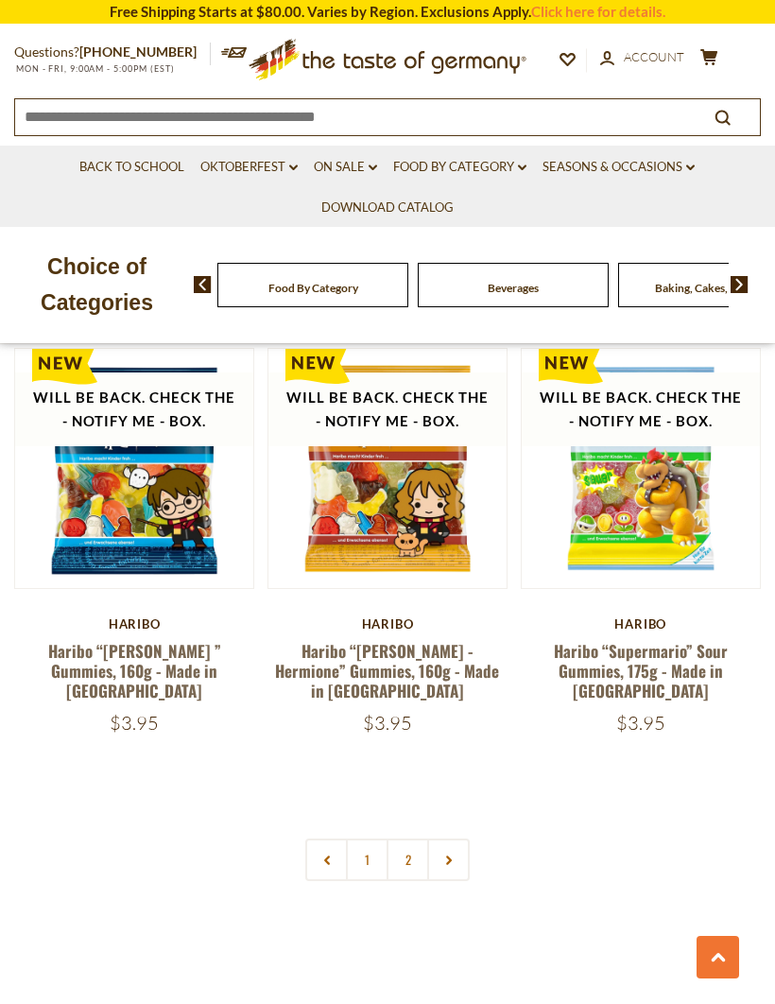
click at [667, 166] on link "Seasons & Occasions dropdown_arrow" at bounding box center [619, 167] width 152 height 21
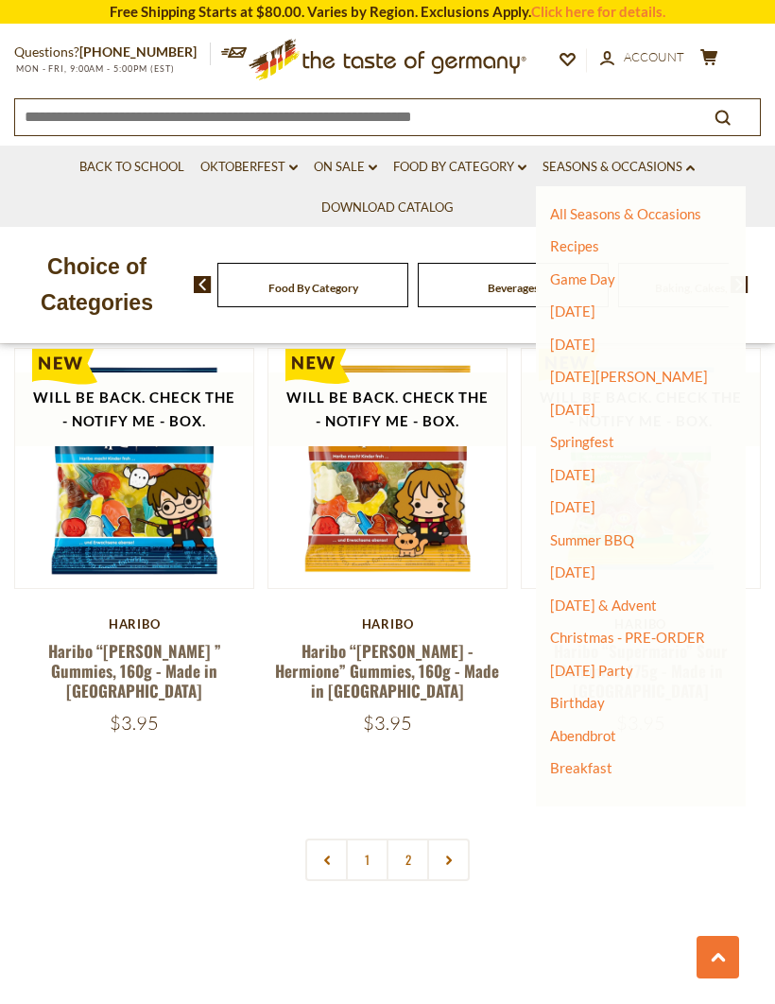
click at [703, 637] on link "Christmas - PRE-ORDER" at bounding box center [627, 637] width 155 height 26
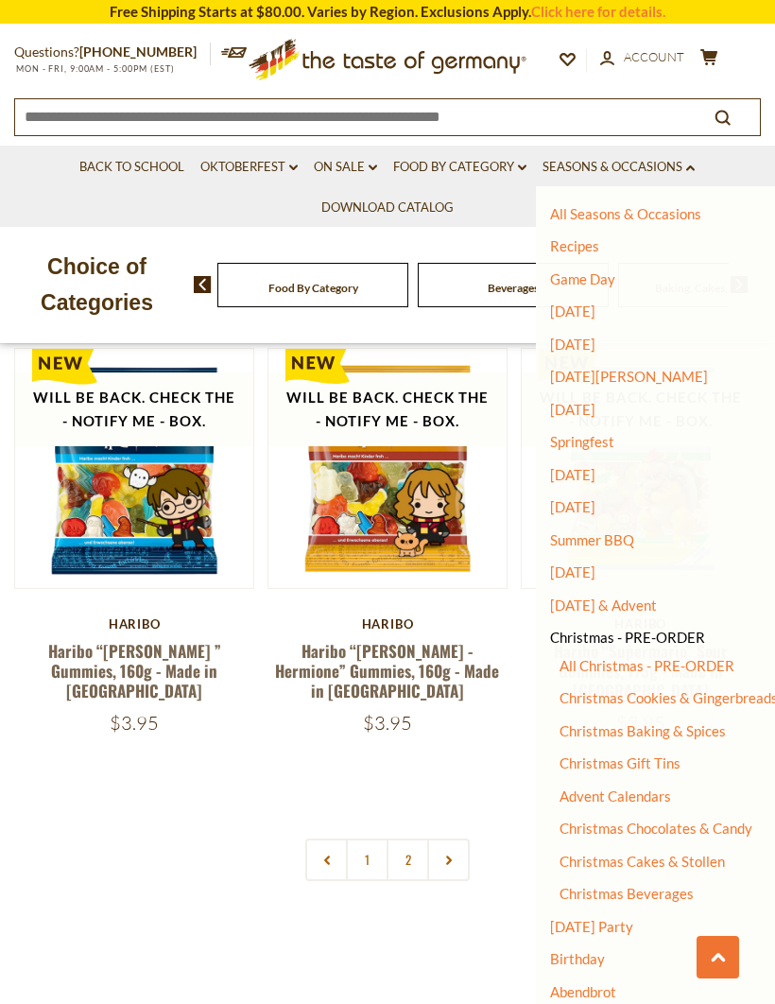
click at [667, 754] on link "Christmas Gift Tins" at bounding box center [620, 762] width 121 height 17
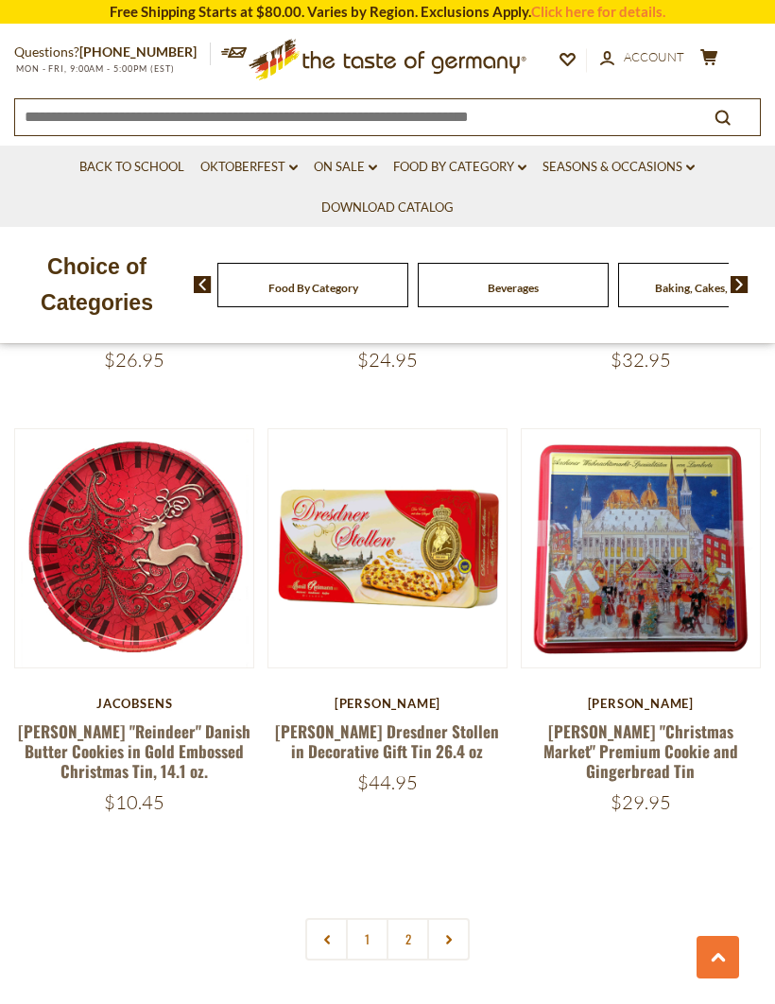
scroll to position [5224, 0]
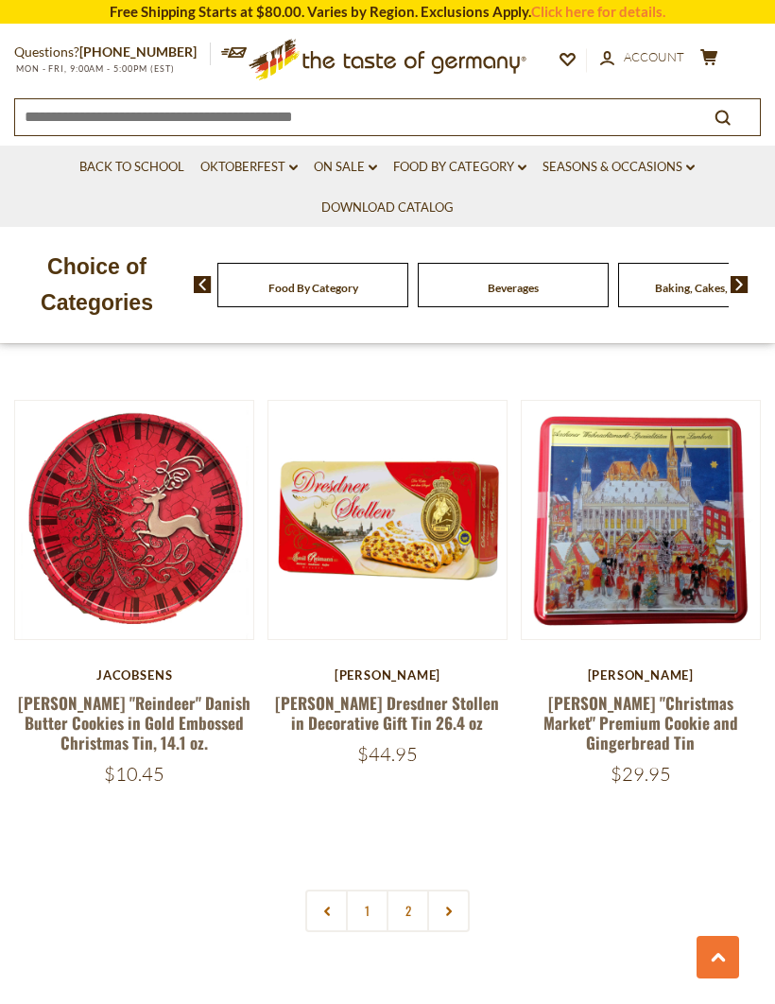
click at [687, 165] on link "Seasons & Occasions dropdown_arrow" at bounding box center [619, 167] width 152 height 21
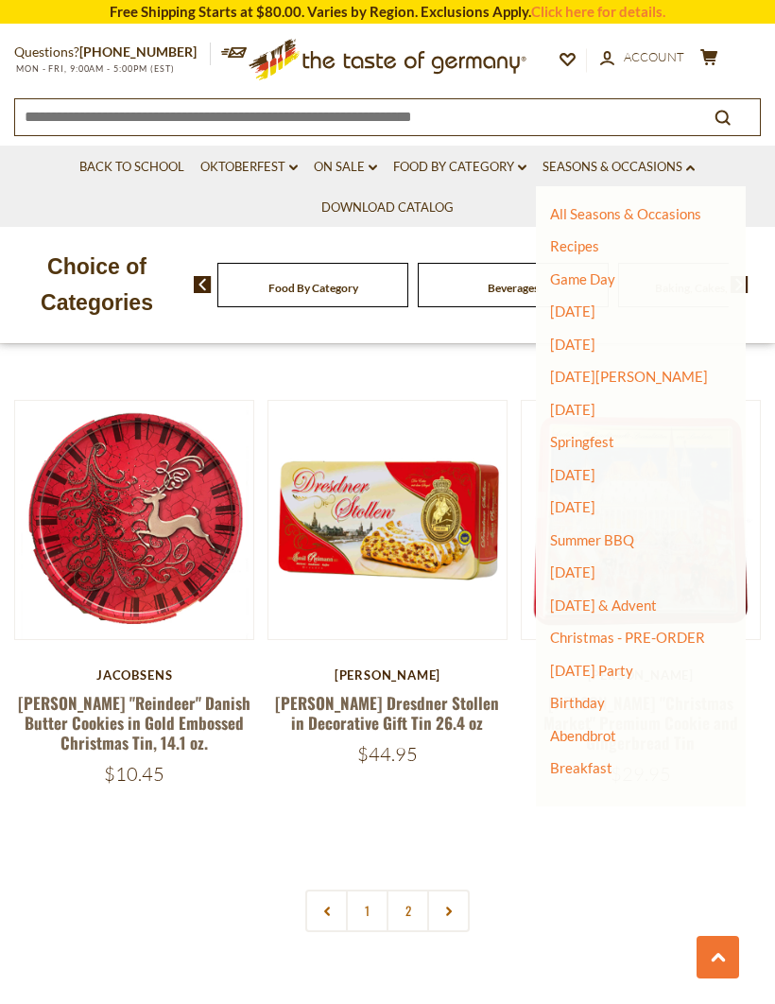
click at [602, 727] on link "Abendbrot" at bounding box center [583, 735] width 66 height 17
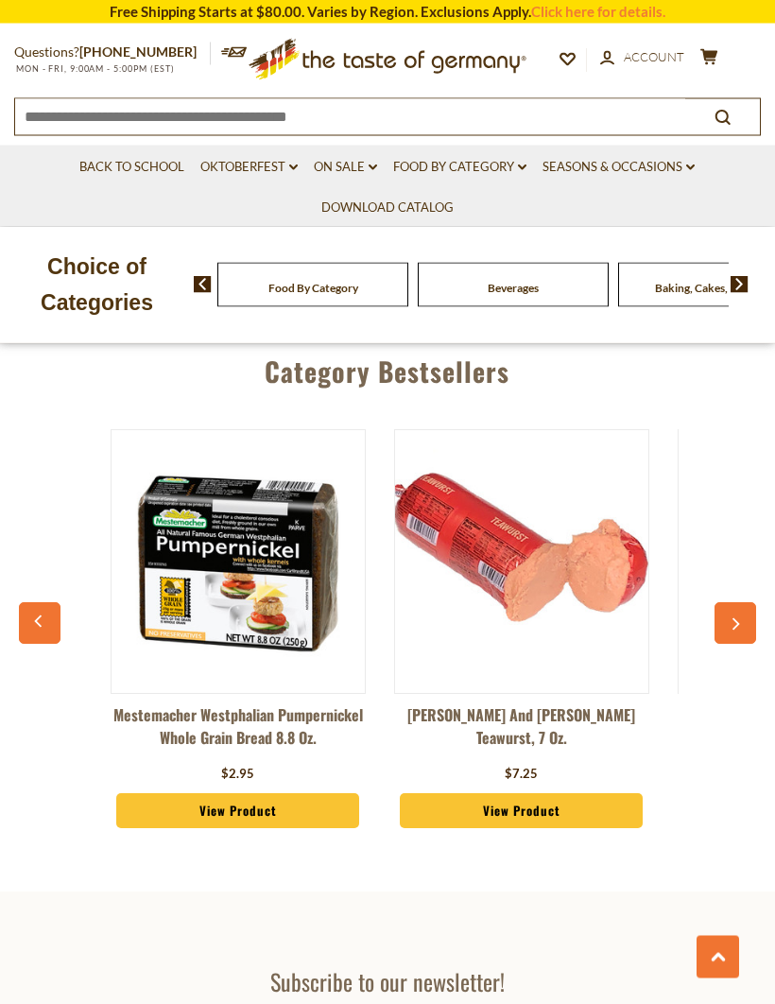
scroll to position [4989, 0]
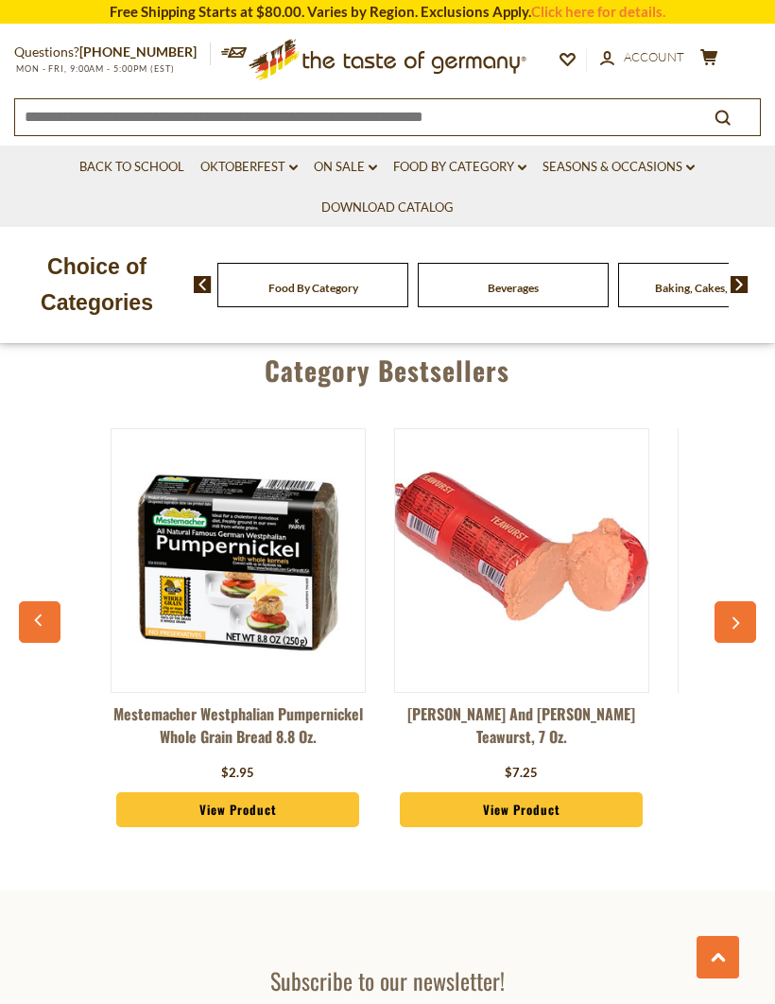
click at [527, 165] on icon at bounding box center [522, 168] width 9 height 6
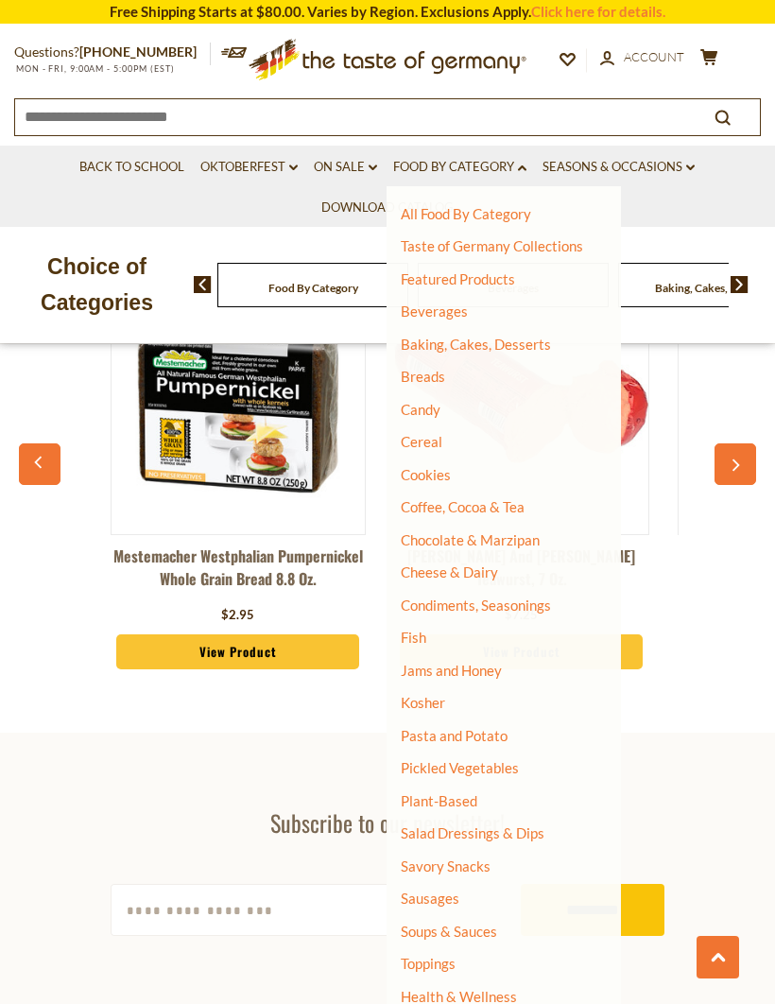
scroll to position [5146, 0]
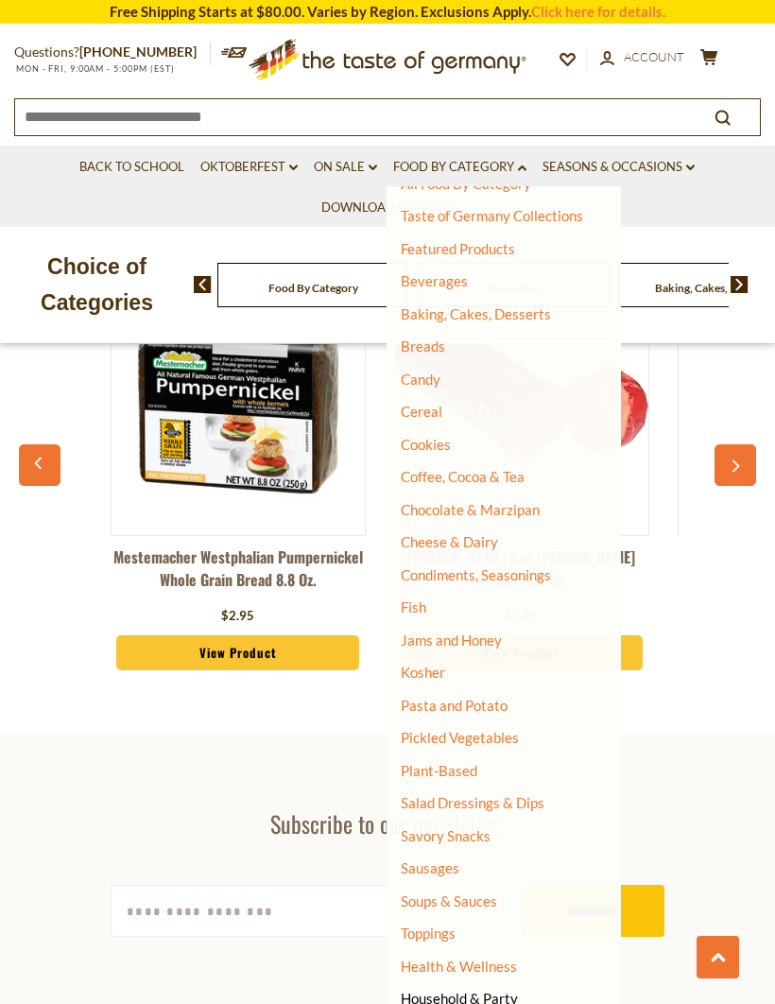
scroll to position [29, 0]
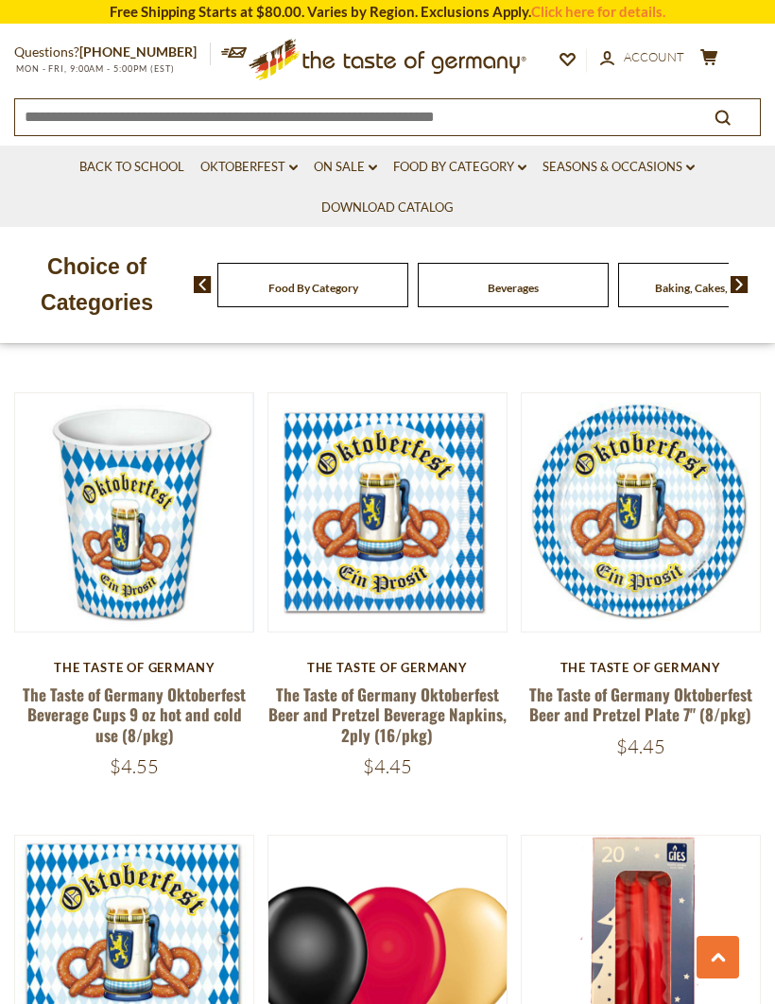
scroll to position [1911, 0]
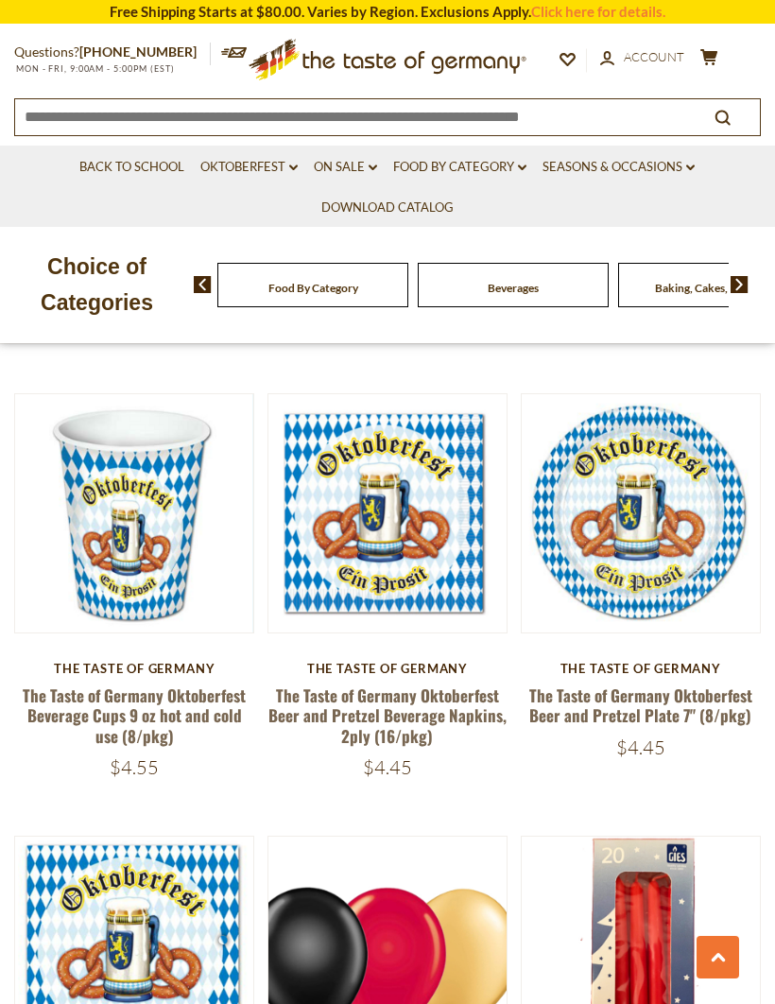
click at [674, 174] on link "Seasons & Occasions dropdown_arrow" at bounding box center [619, 167] width 152 height 21
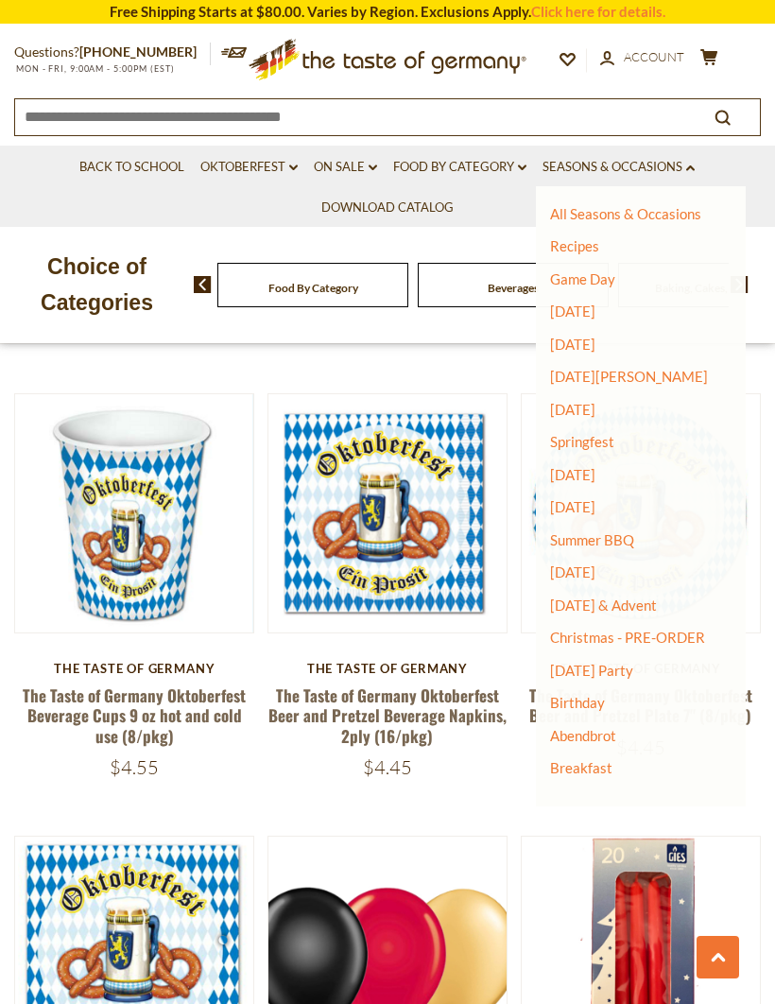
click at [598, 759] on link "Breakfast" at bounding box center [581, 767] width 62 height 17
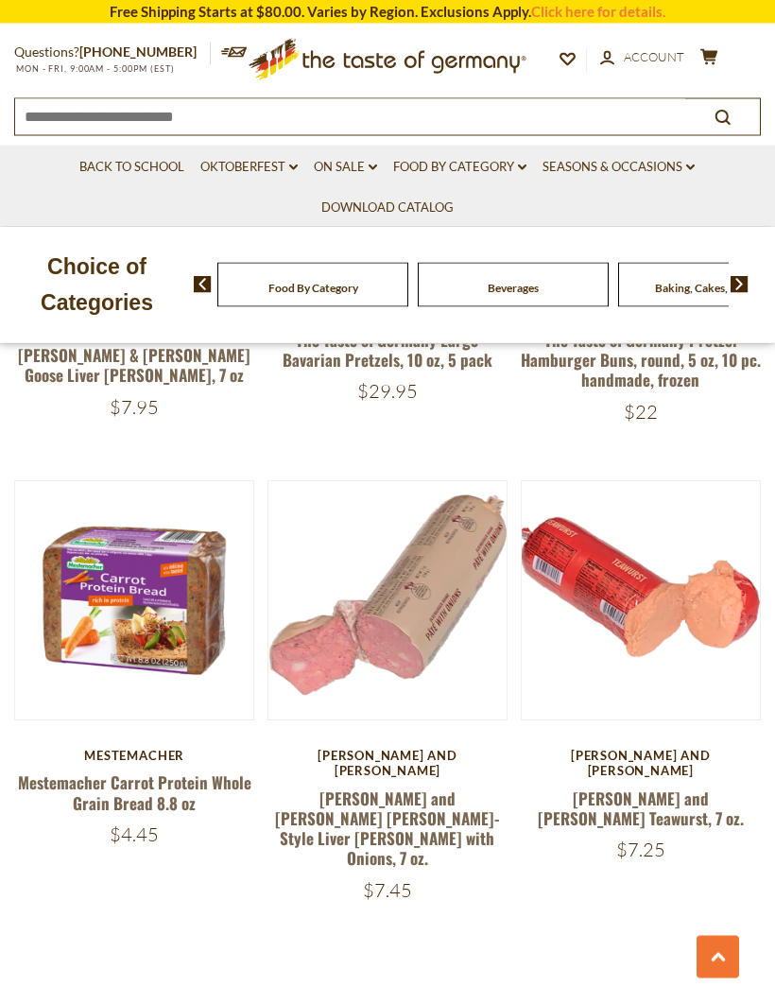
scroll to position [5129, 0]
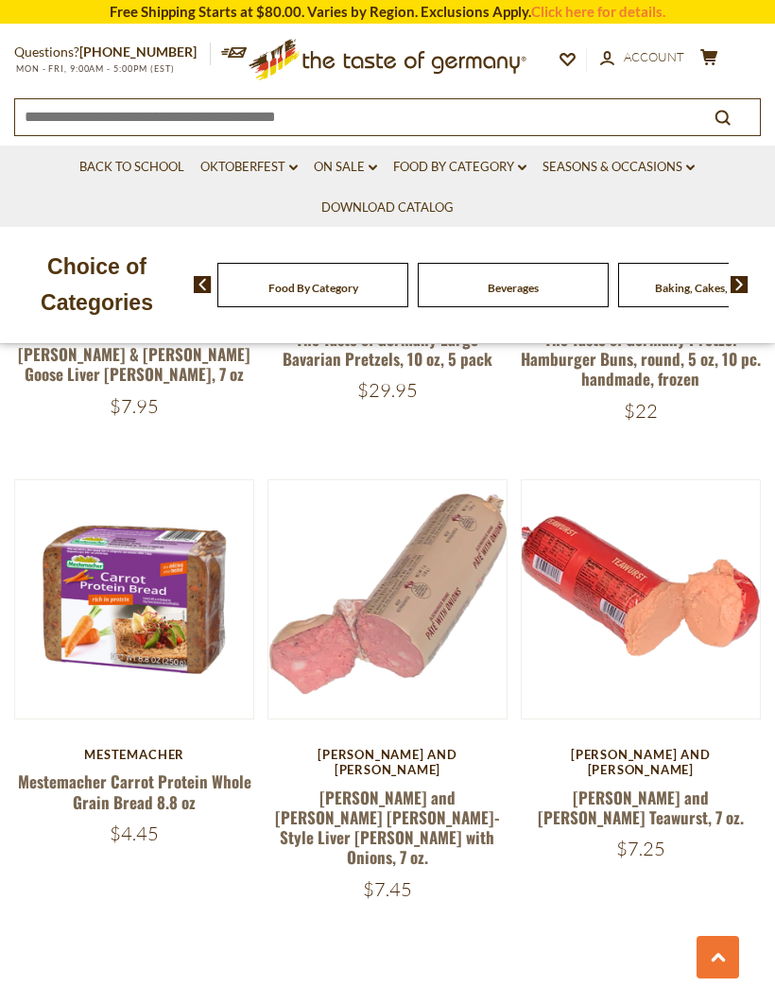
click at [678, 165] on link "Seasons & Occasions dropdown_arrow" at bounding box center [619, 167] width 152 height 21
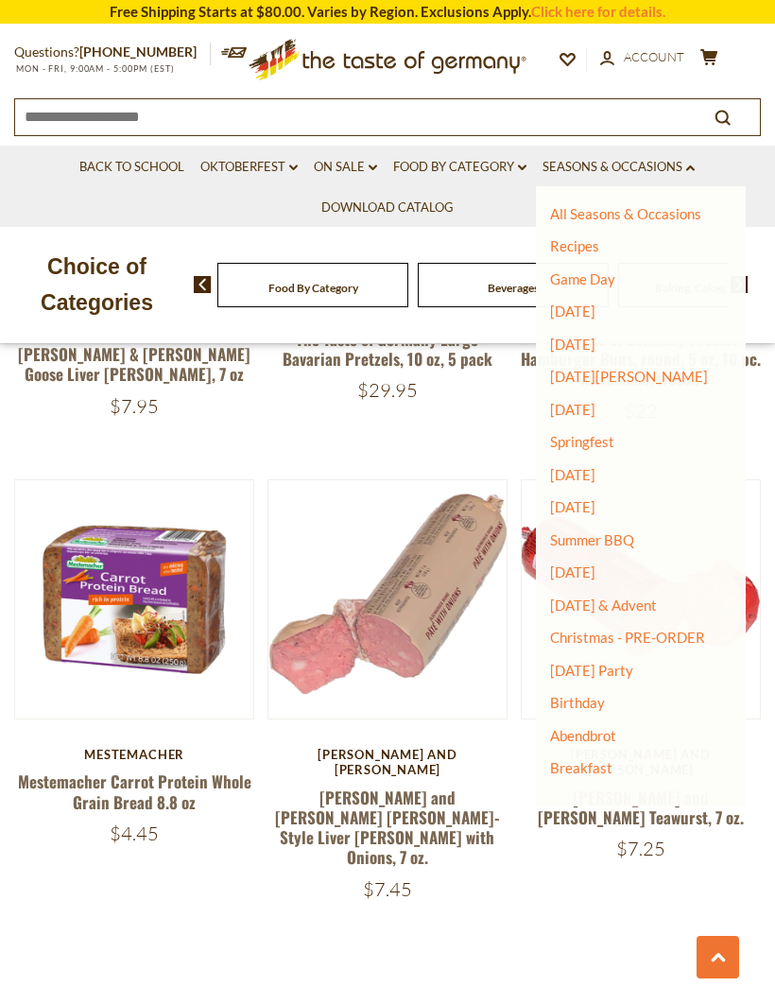
click at [480, 169] on link "Food By Category dropdown_arrow" at bounding box center [459, 167] width 133 height 21
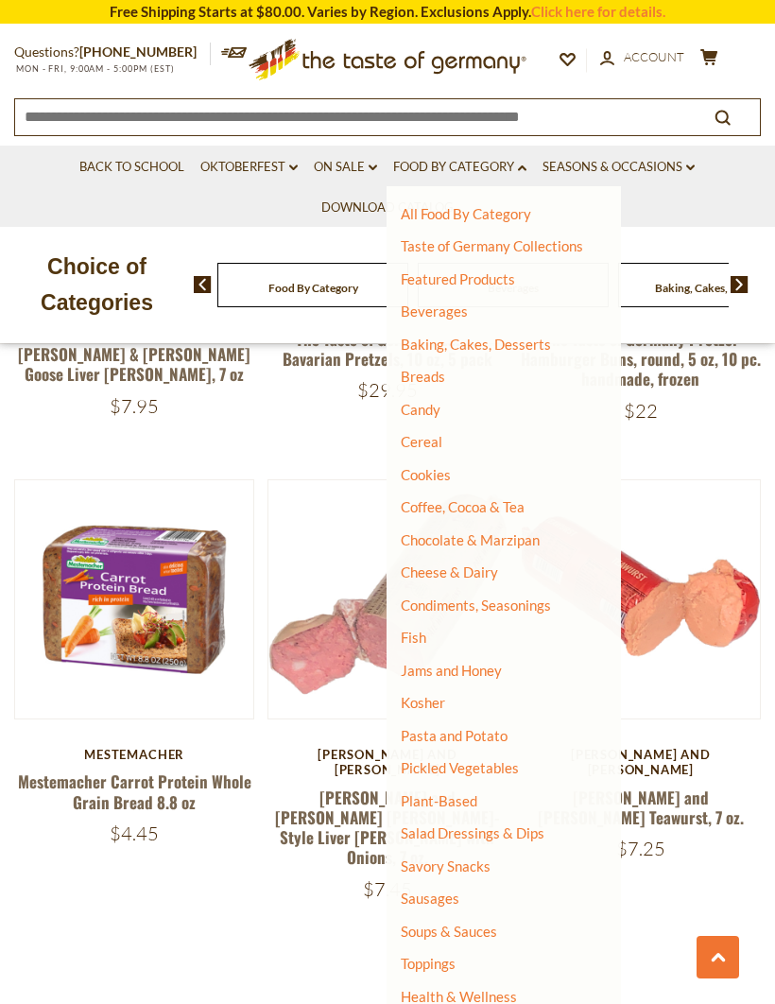
click at [451, 800] on link "Plant-Based" at bounding box center [439, 800] width 77 height 17
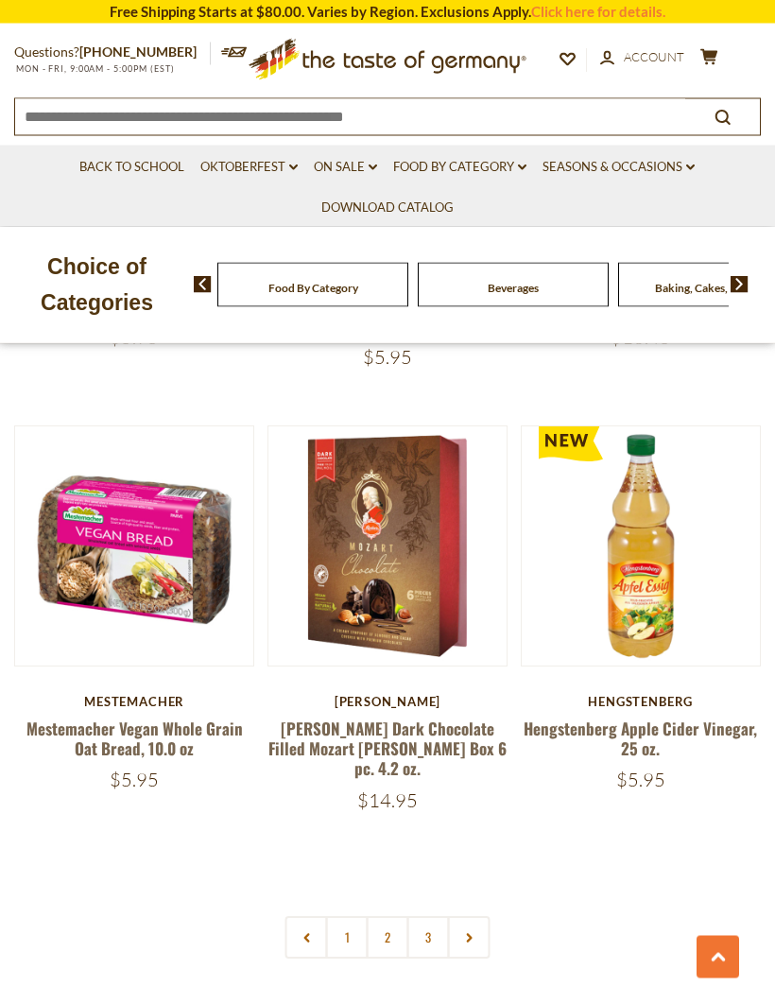
scroll to position [4968, 0]
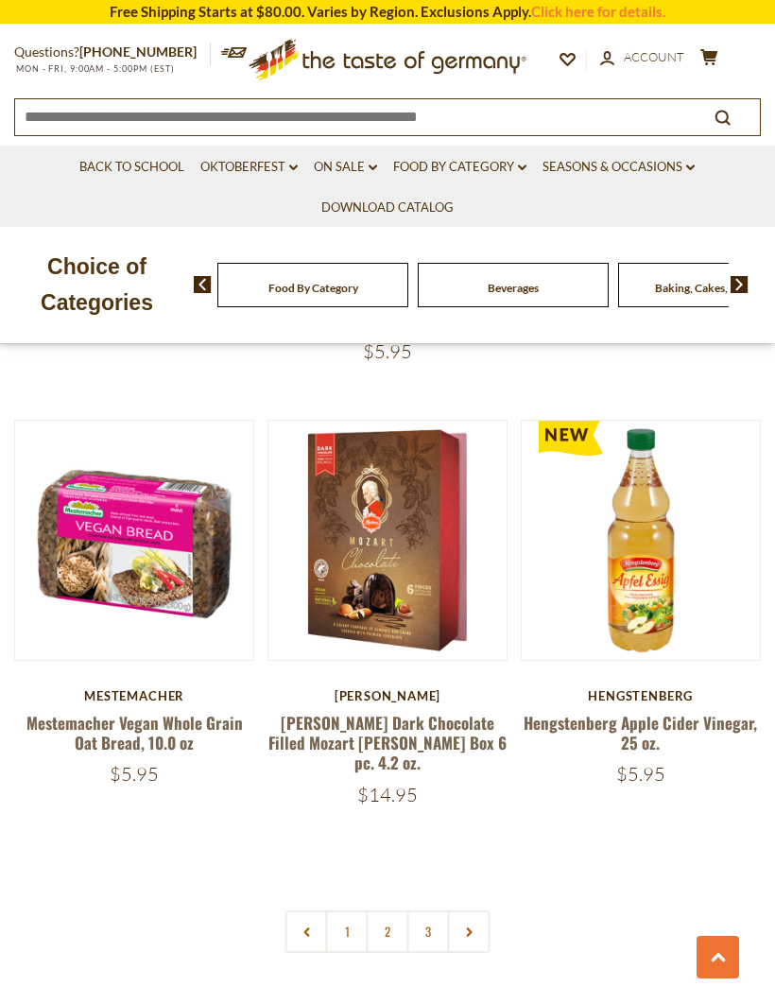
click at [355, 910] on link "1" at bounding box center [347, 931] width 43 height 43
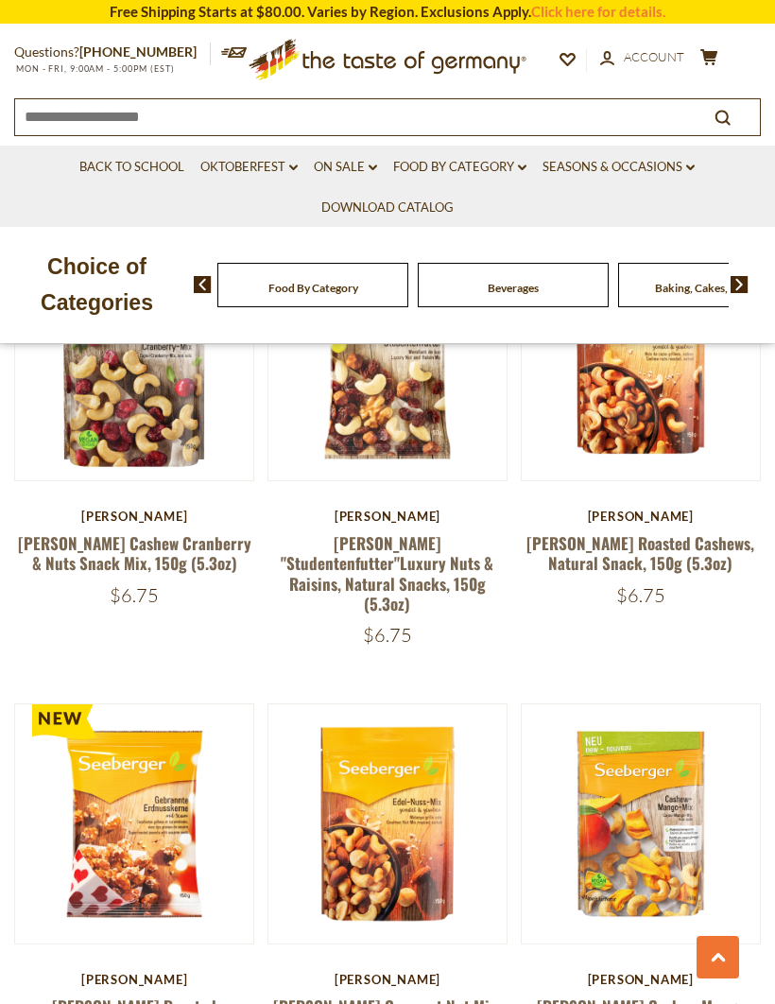
scroll to position [469, 0]
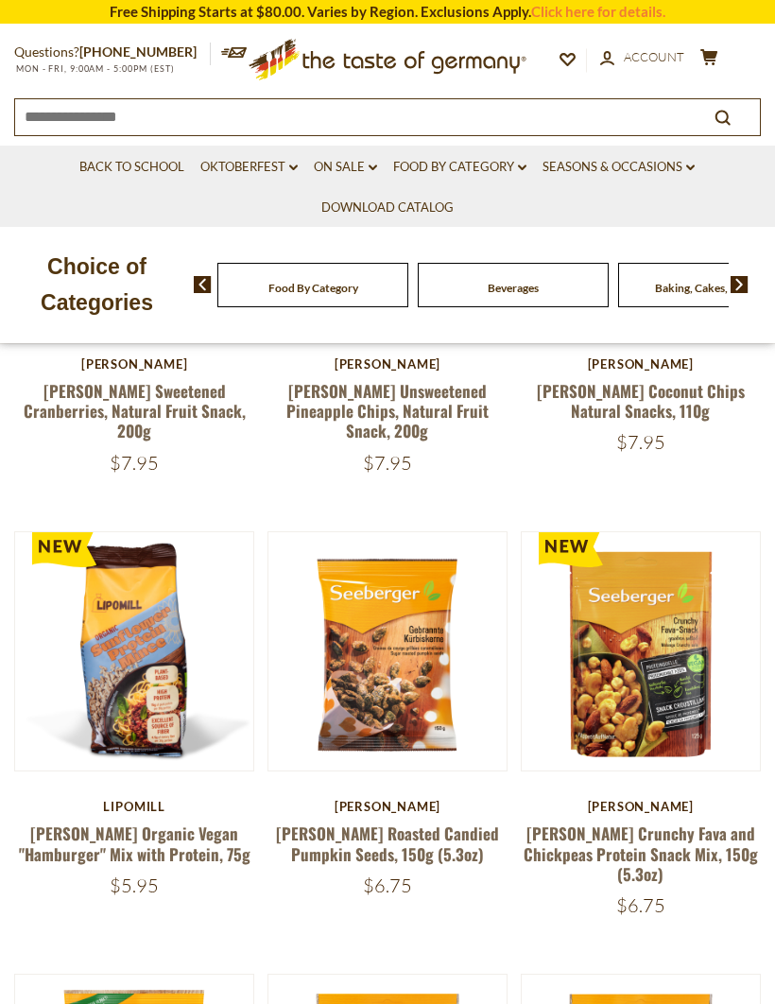
click at [474, 173] on link "Food By Category dropdown_arrow" at bounding box center [459, 167] width 133 height 21
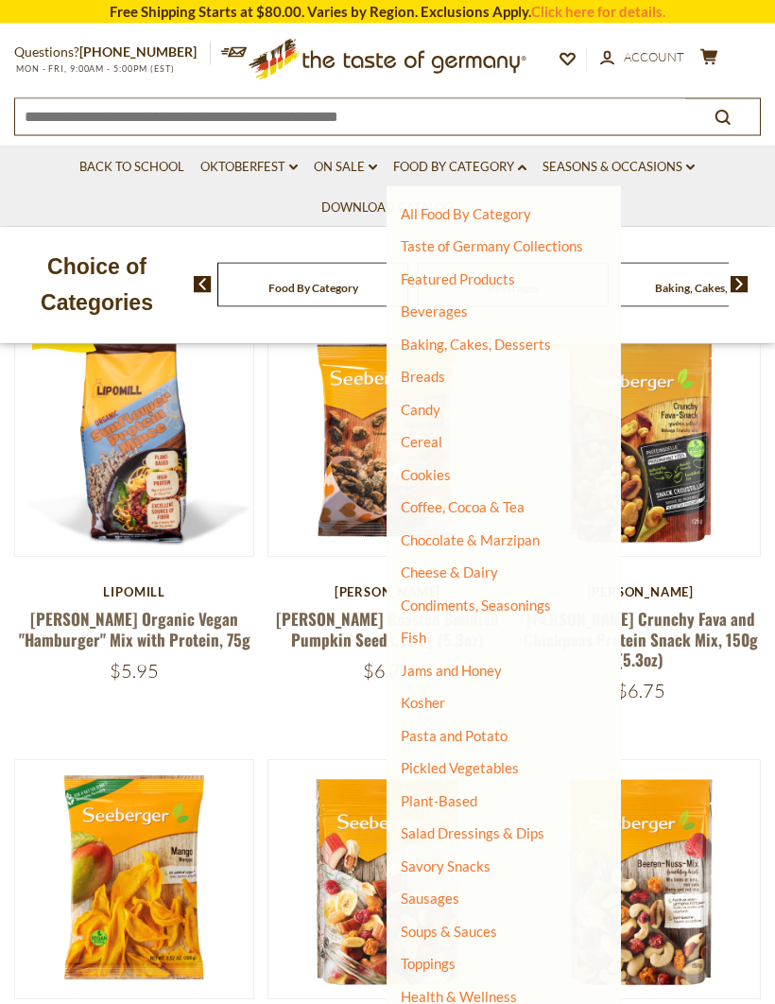
scroll to position [684, 0]
click at [533, 604] on link "Condiments, Seasonings" at bounding box center [476, 605] width 150 height 17
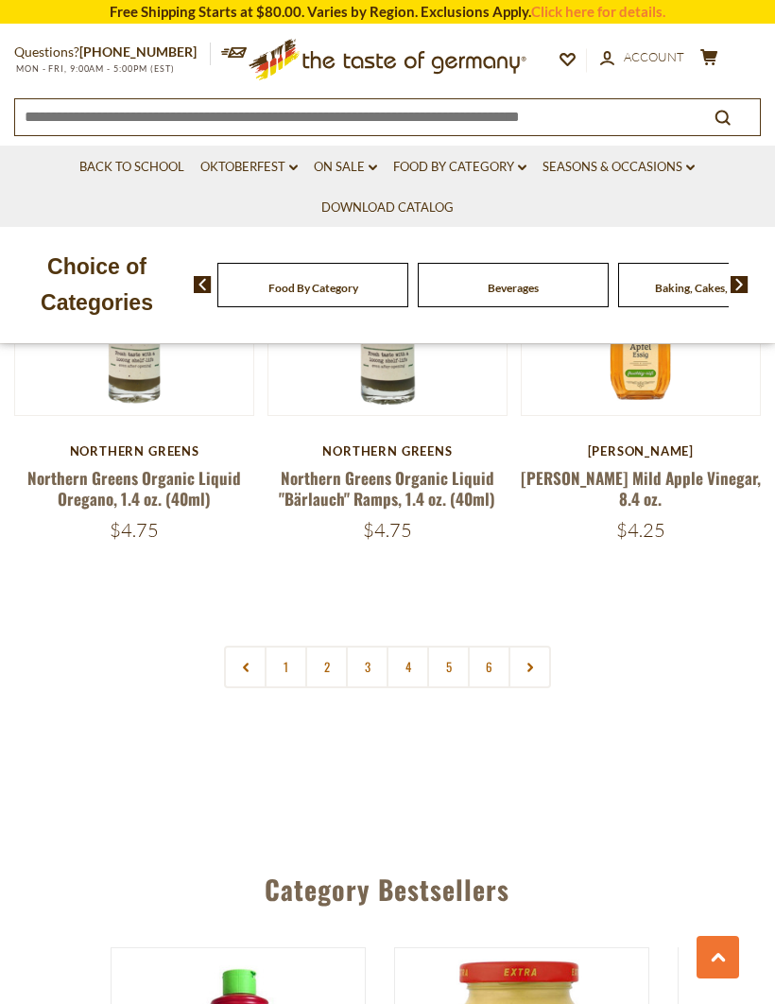
scroll to position [5368, 0]
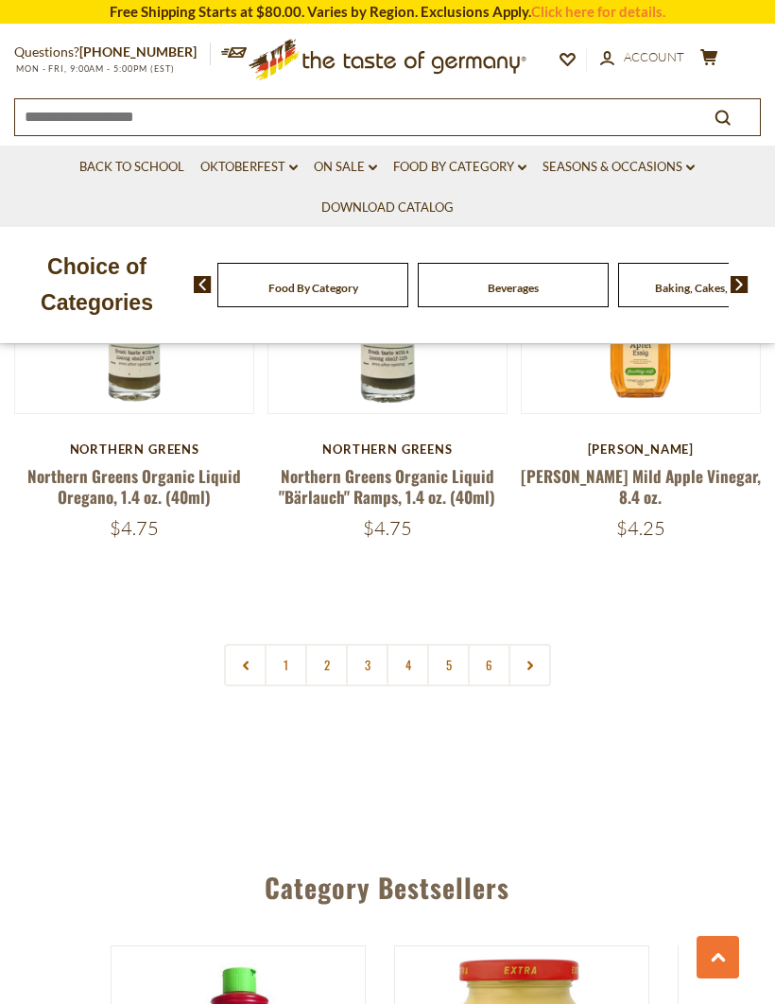
click at [336, 644] on link "2" at bounding box center [326, 665] width 43 height 43
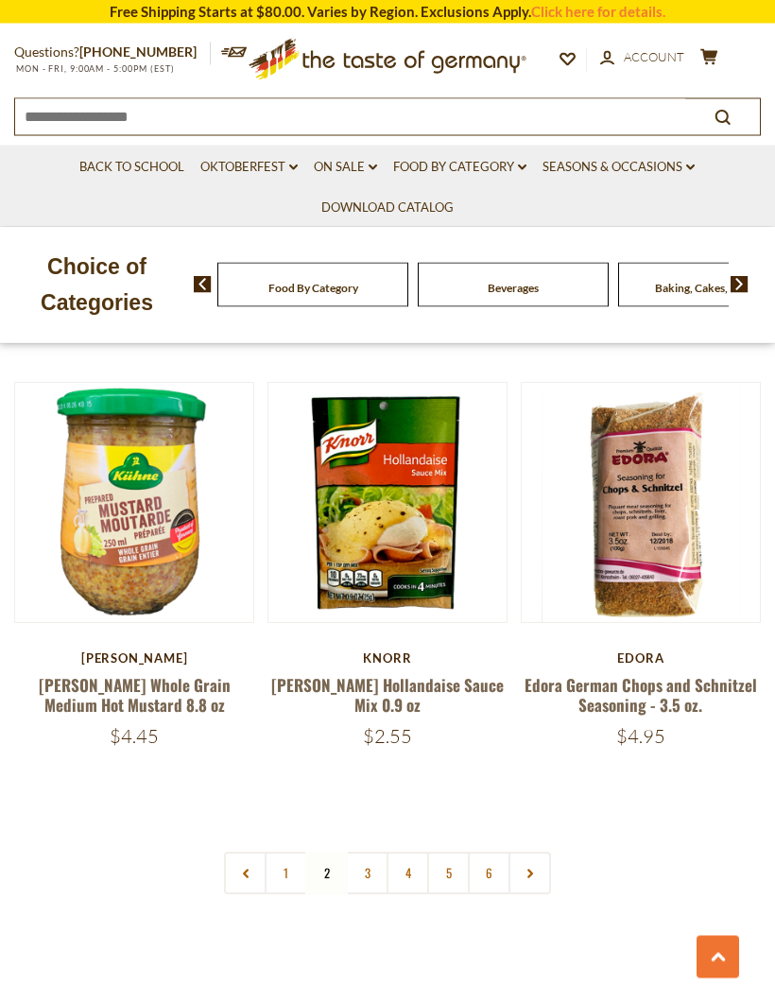
scroll to position [5143, 0]
click at [371, 852] on link "3" at bounding box center [367, 873] width 43 height 43
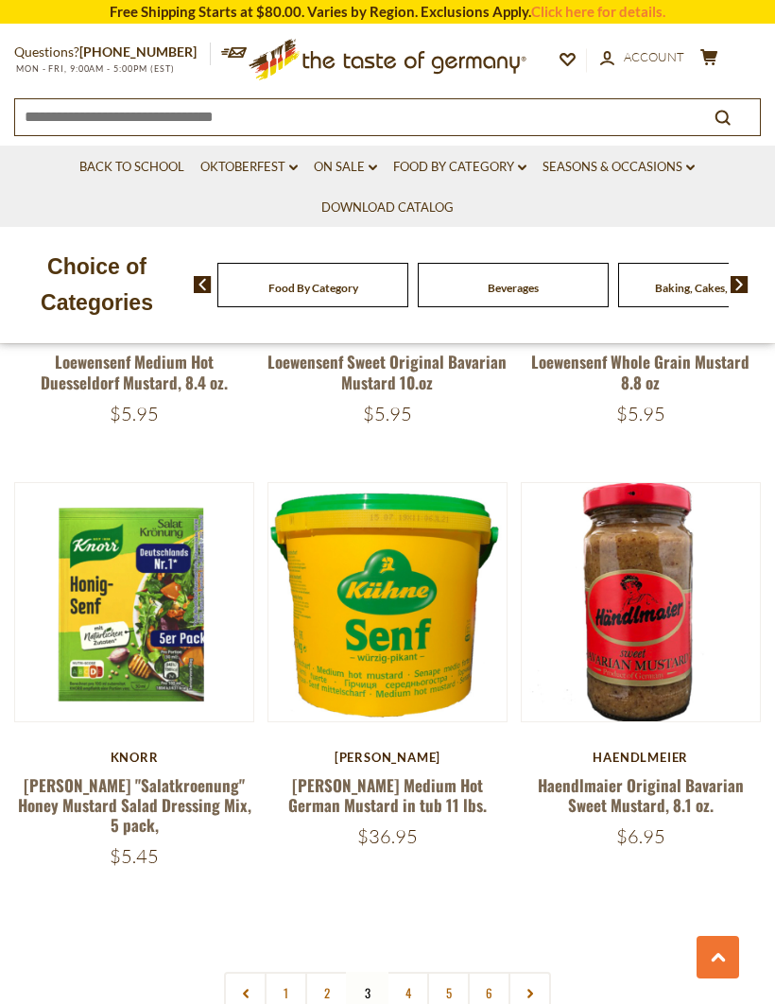
scroll to position [5128, 0]
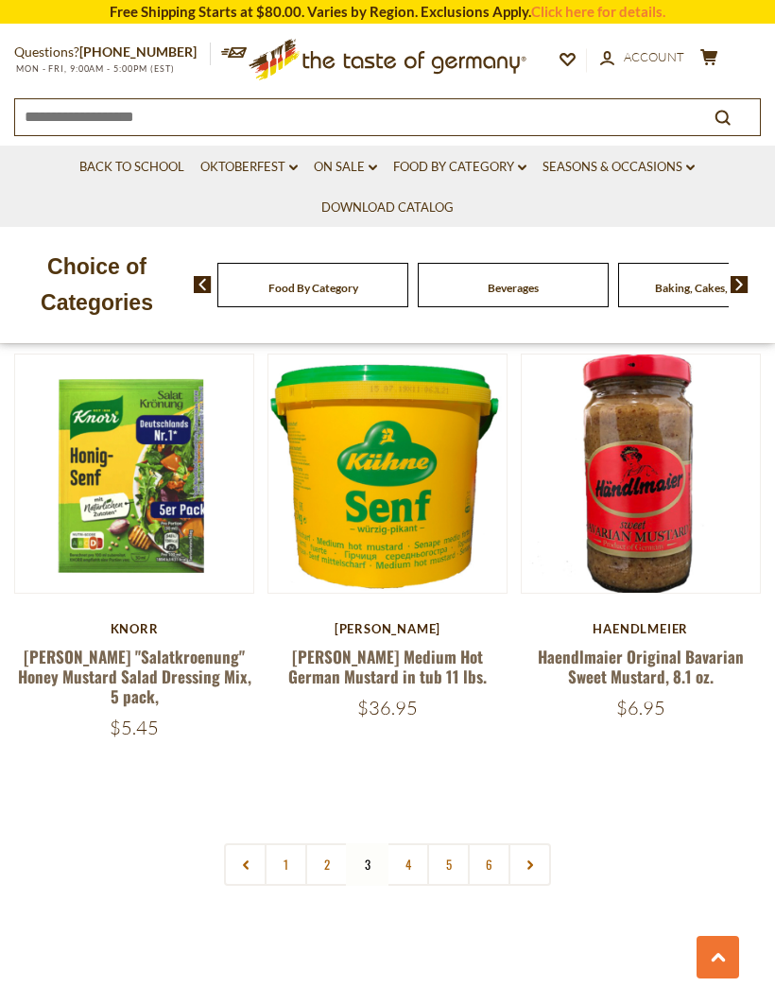
click at [407, 843] on link "4" at bounding box center [408, 864] width 43 height 43
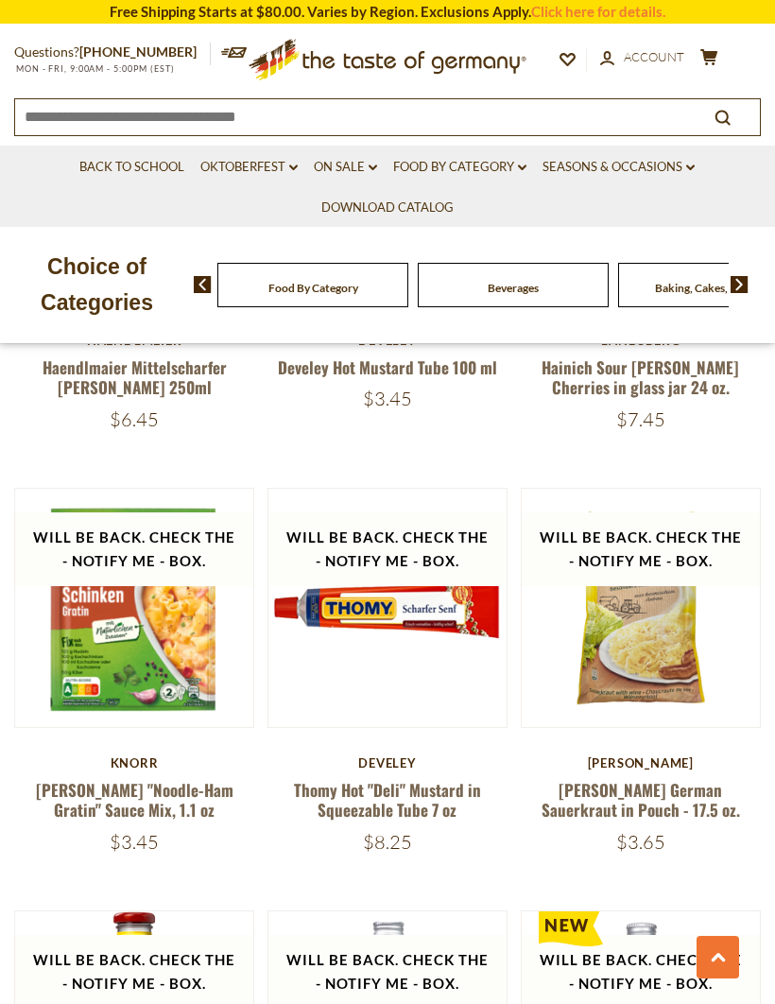
scroll to position [4654, 0]
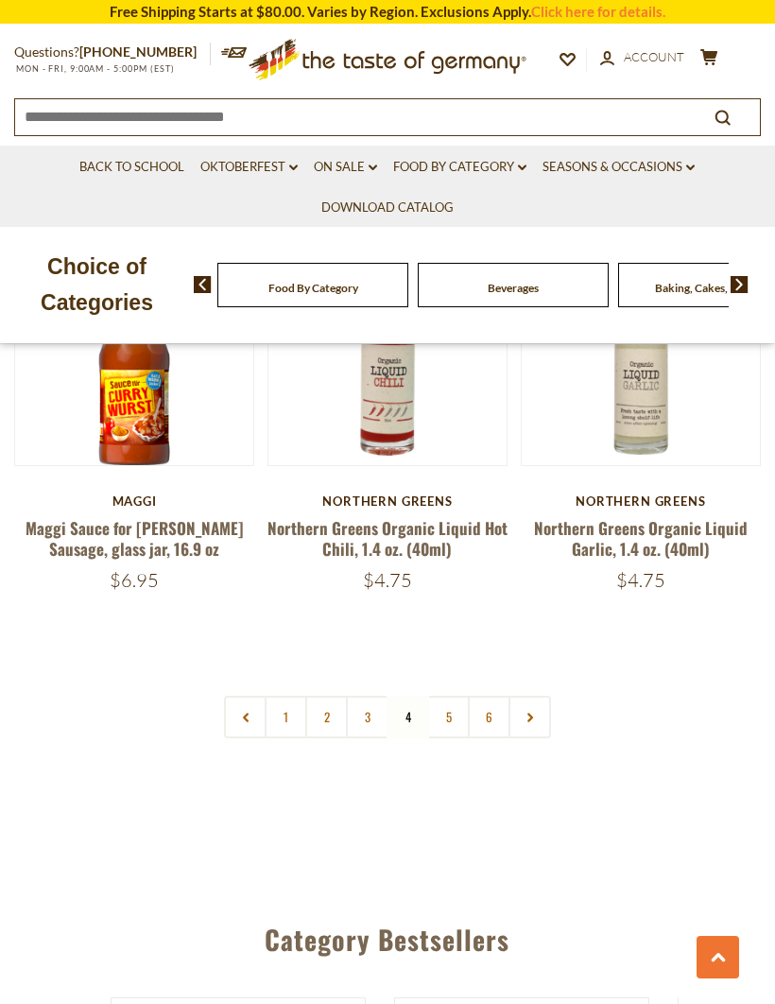
click at [451, 696] on link "5" at bounding box center [448, 717] width 43 height 43
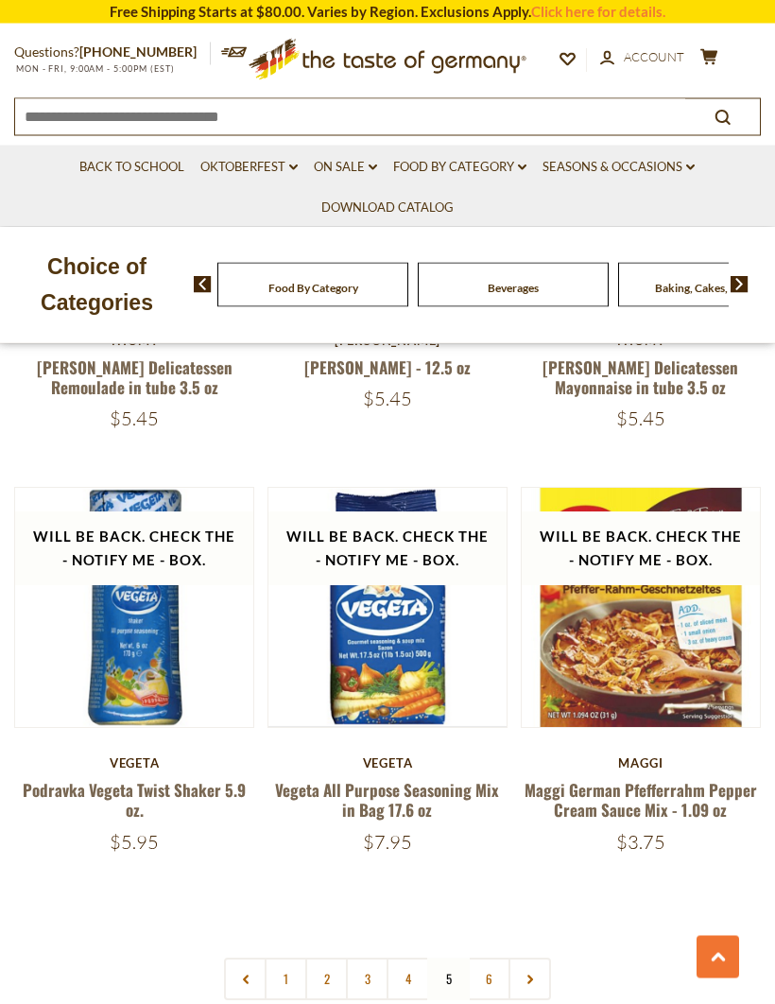
scroll to position [5060, 0]
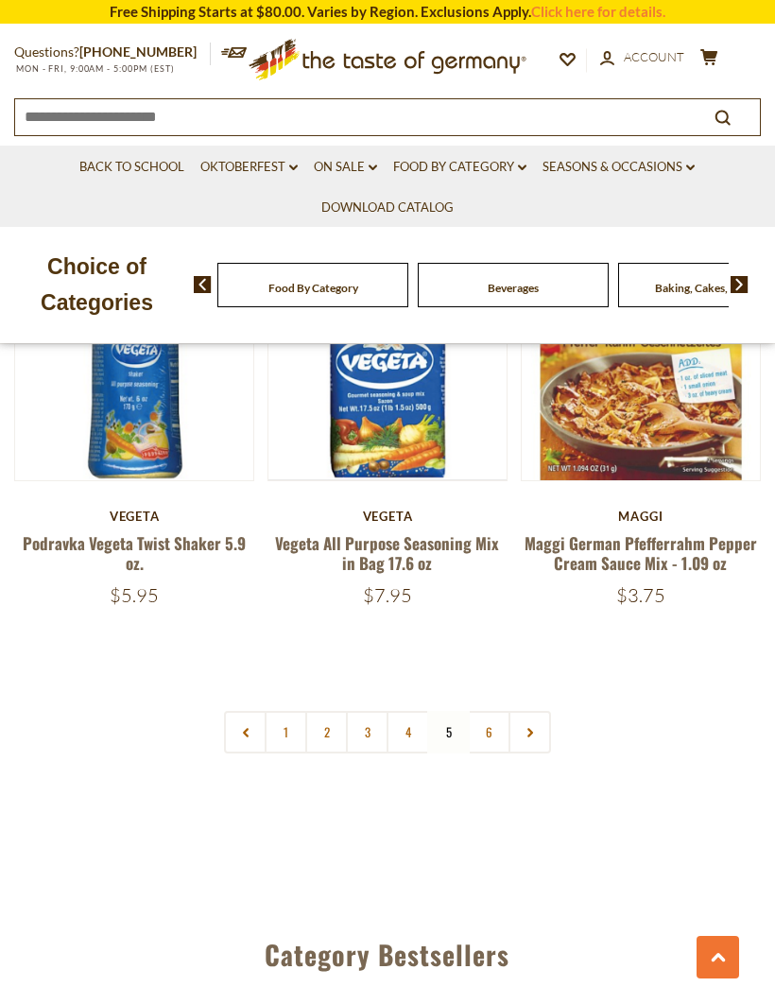
click at [494, 711] on link "6" at bounding box center [489, 732] width 43 height 43
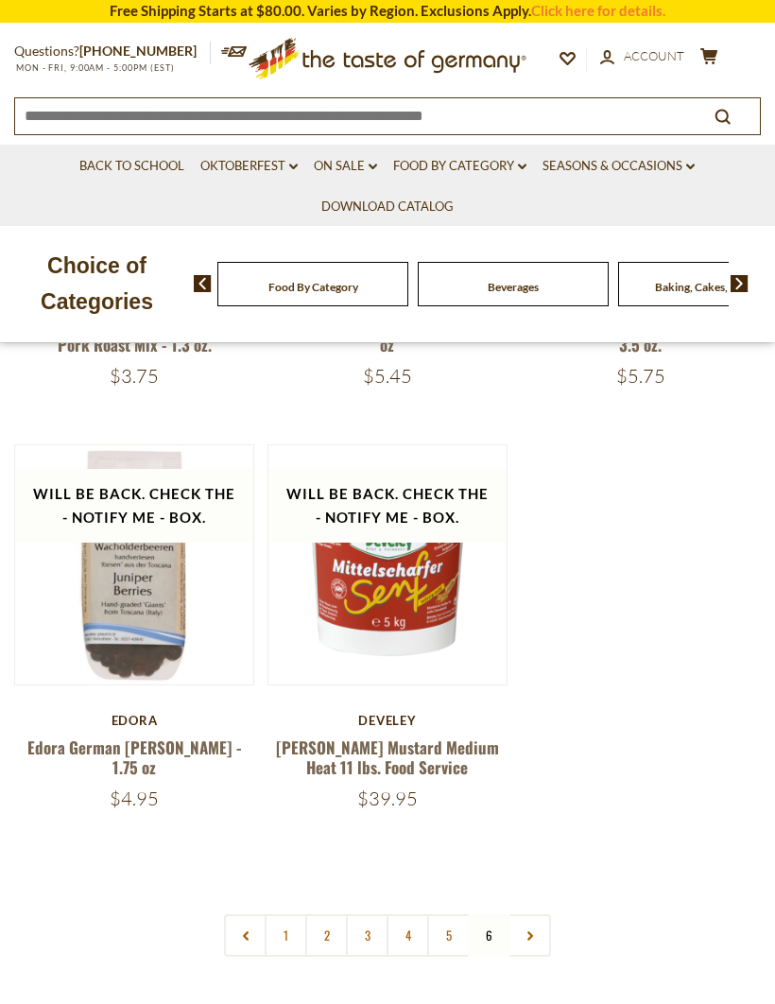
scroll to position [724, 0]
